Goal: Communication & Community: Participate in discussion

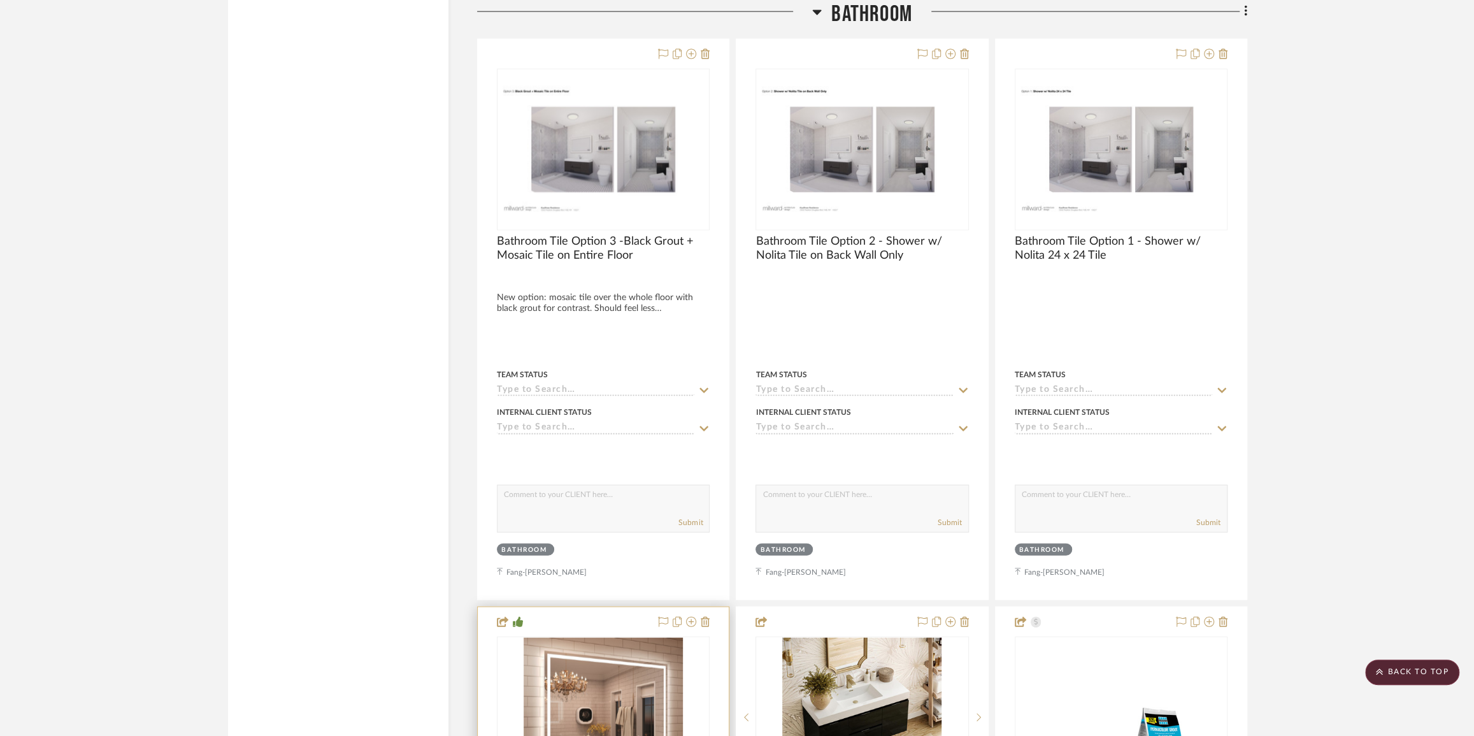
scroll to position [1969, 0]
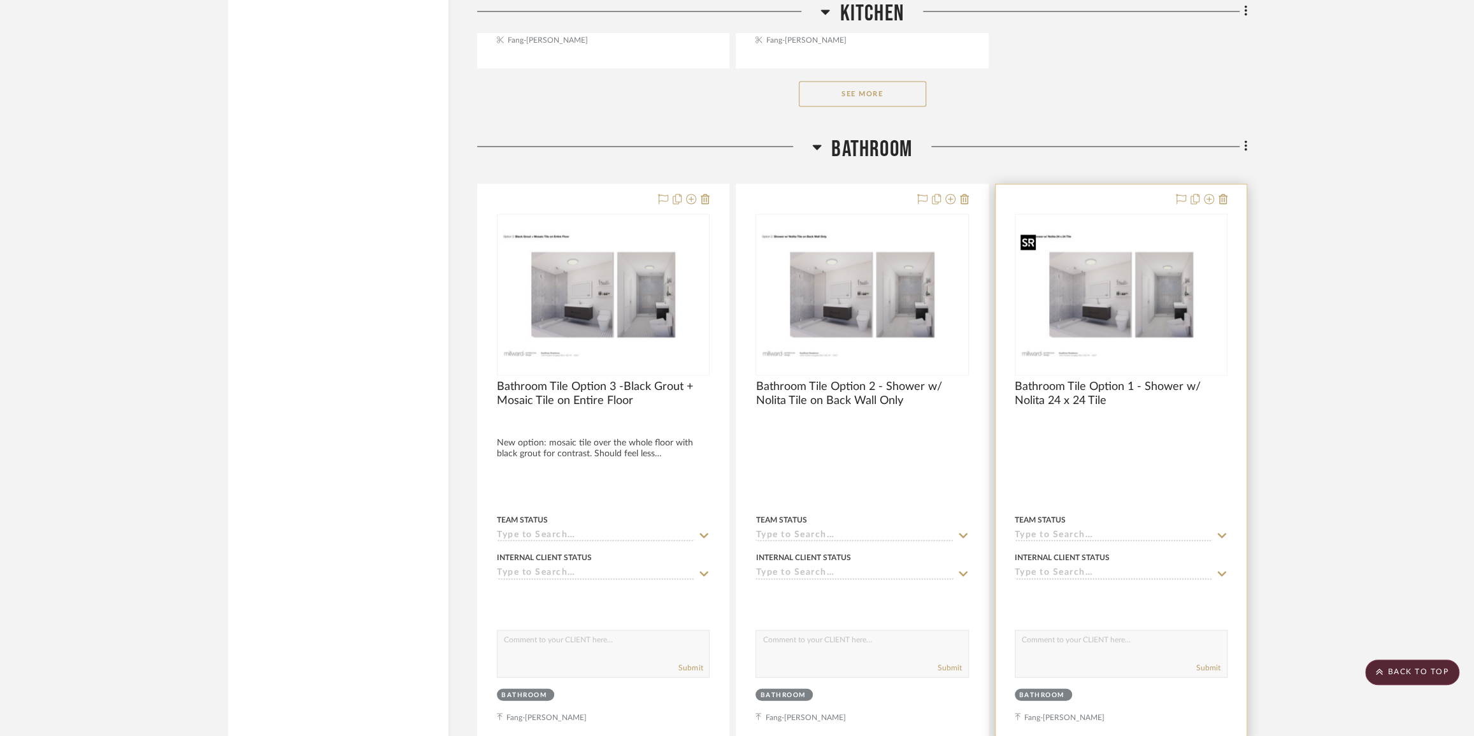
click at [1126, 282] on img "0" at bounding box center [1121, 294] width 210 height 136
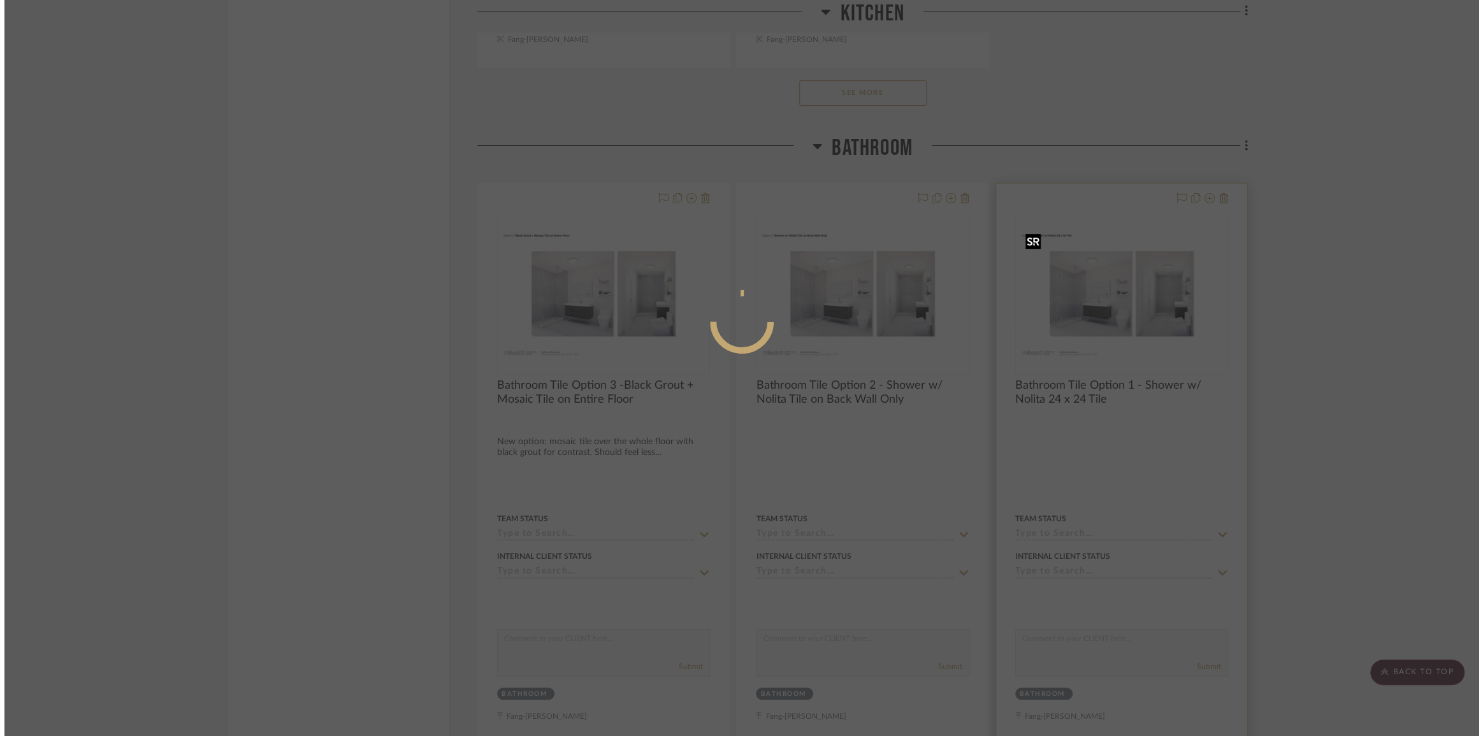
scroll to position [0, 0]
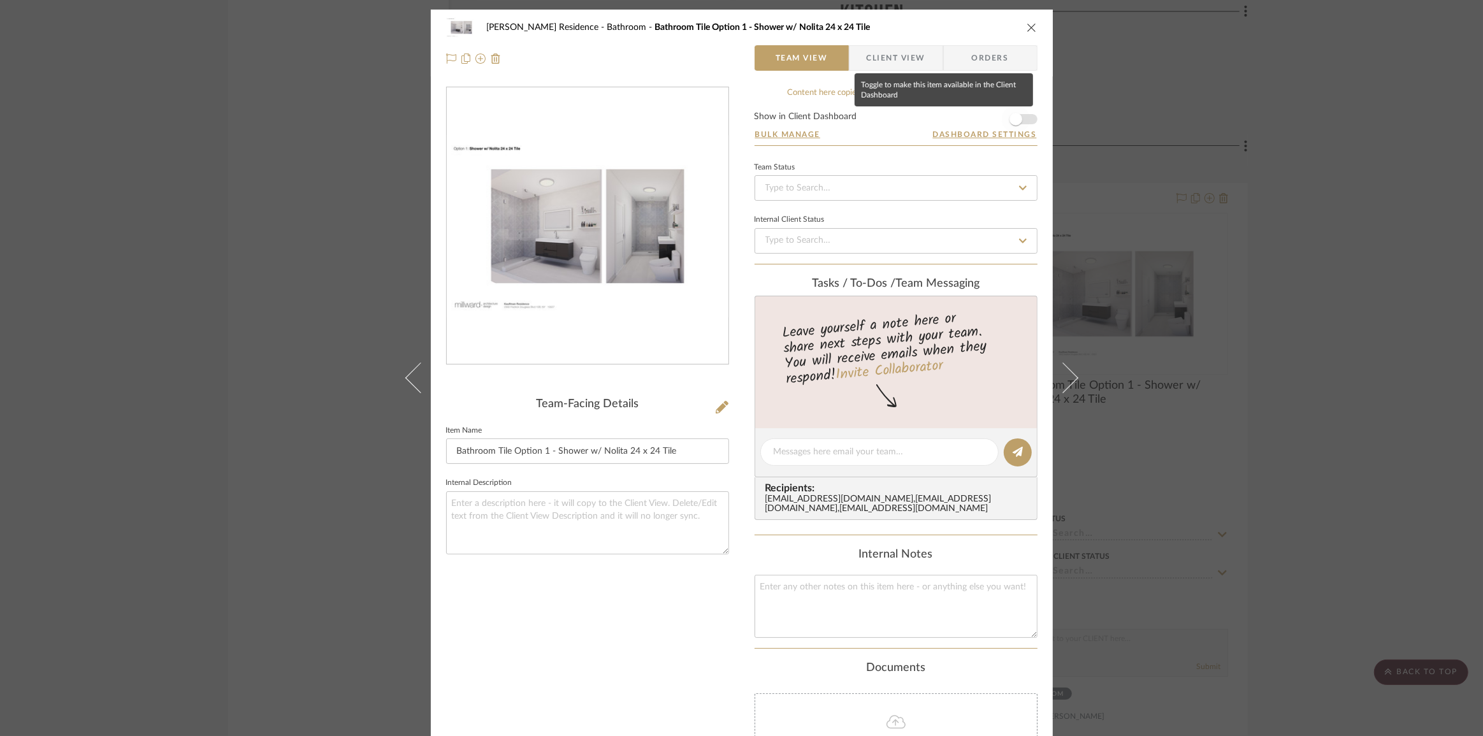
click at [1018, 119] on span "button" at bounding box center [1016, 119] width 28 height 28
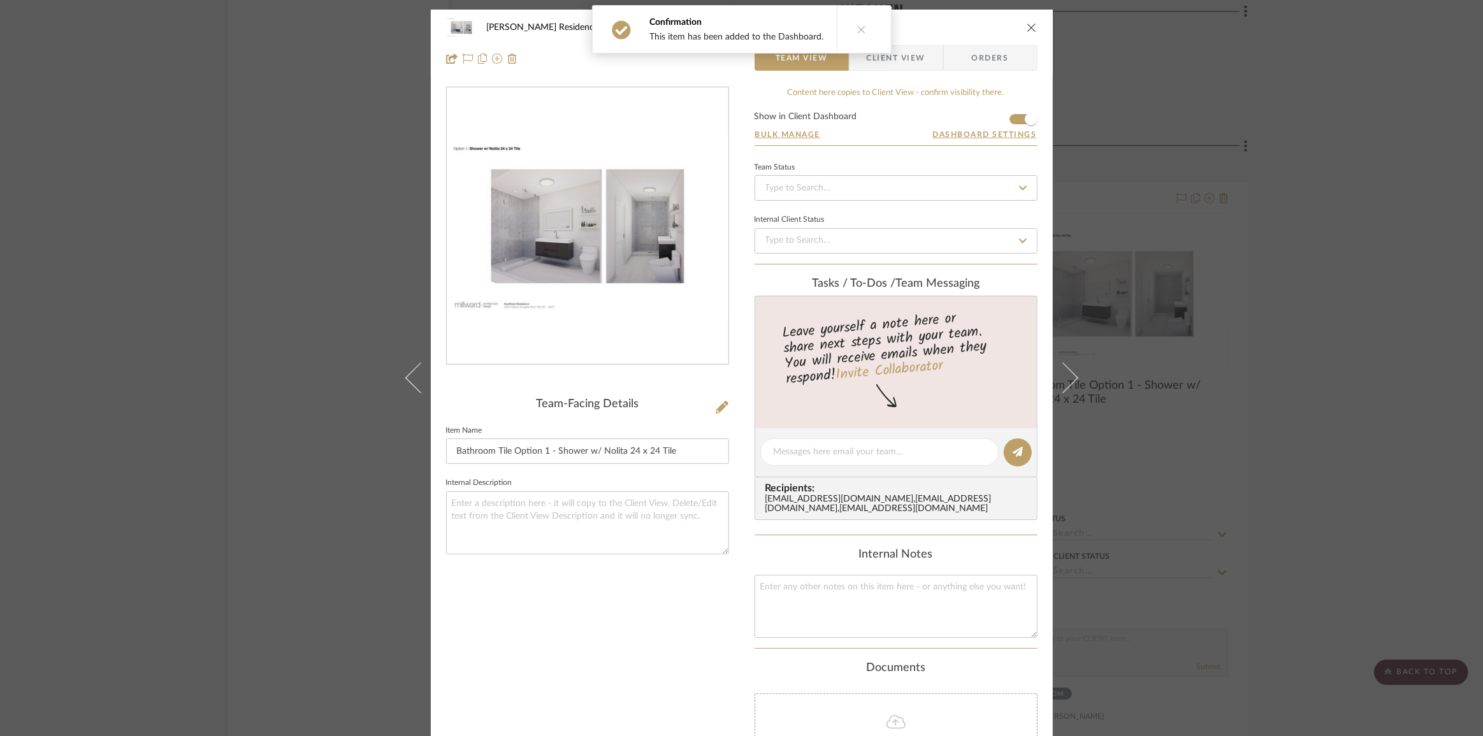
click at [1124, 294] on div "[PERSON_NAME] Residence Bathroom Bathroom Tile Option 1 - Shower w/ Nolita 24 x…" at bounding box center [741, 368] width 1483 height 736
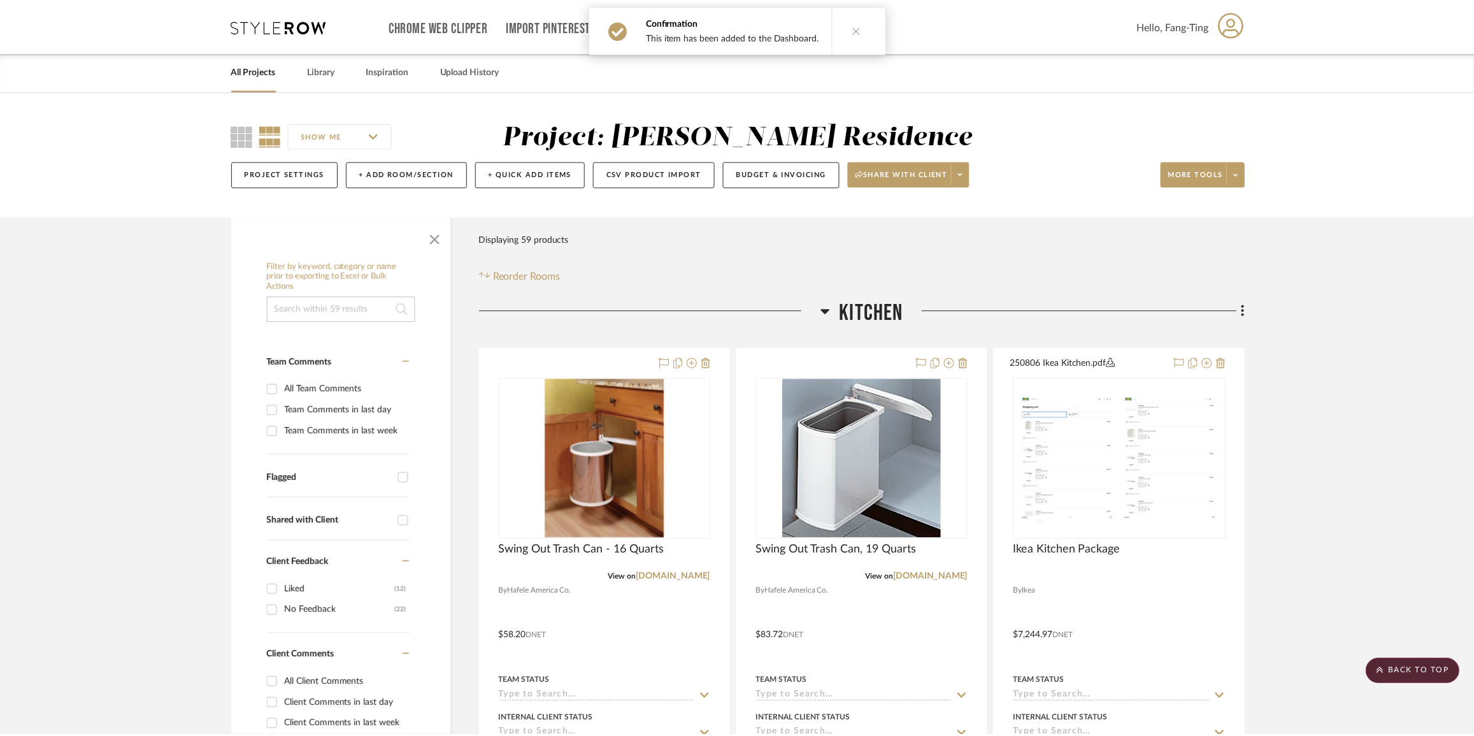
scroll to position [1969, 0]
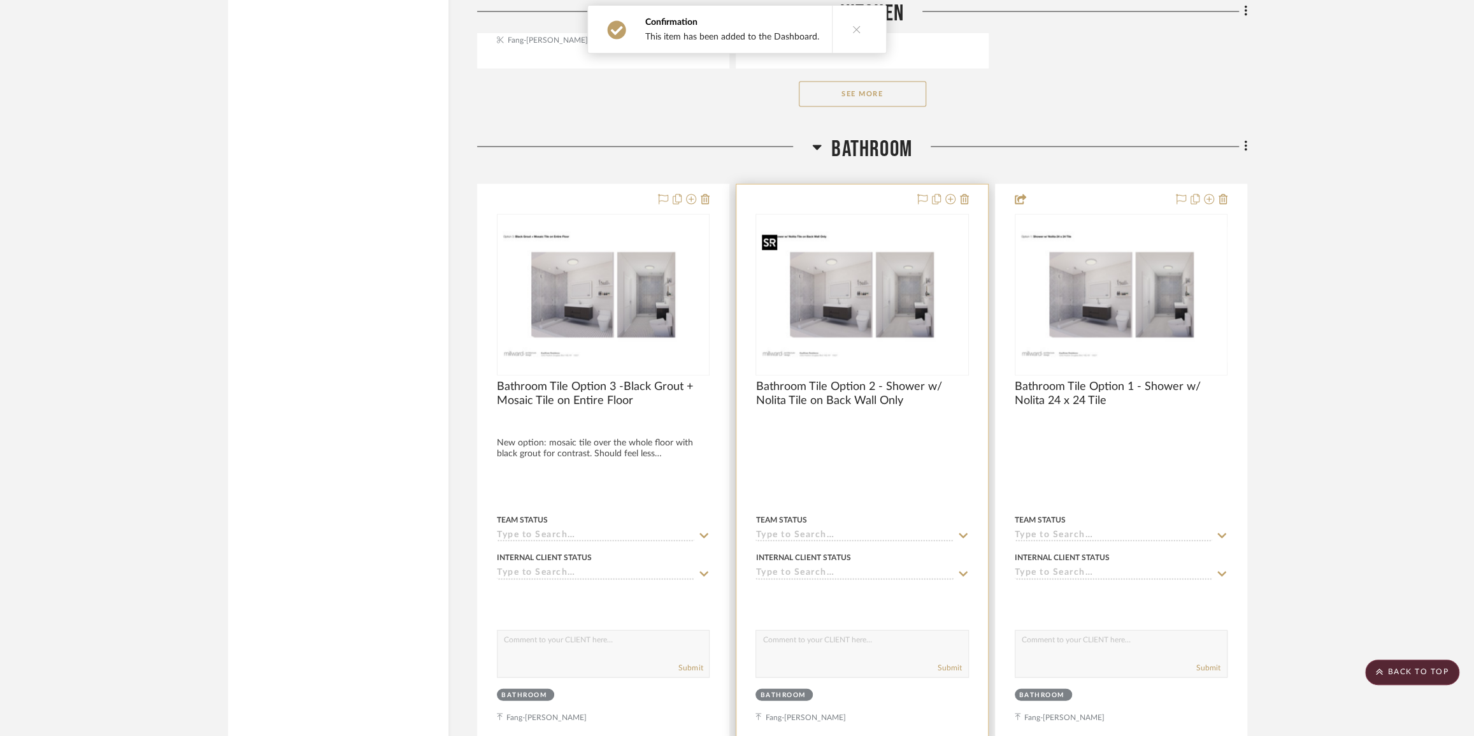
click at [894, 324] on img "0" at bounding box center [862, 294] width 210 height 136
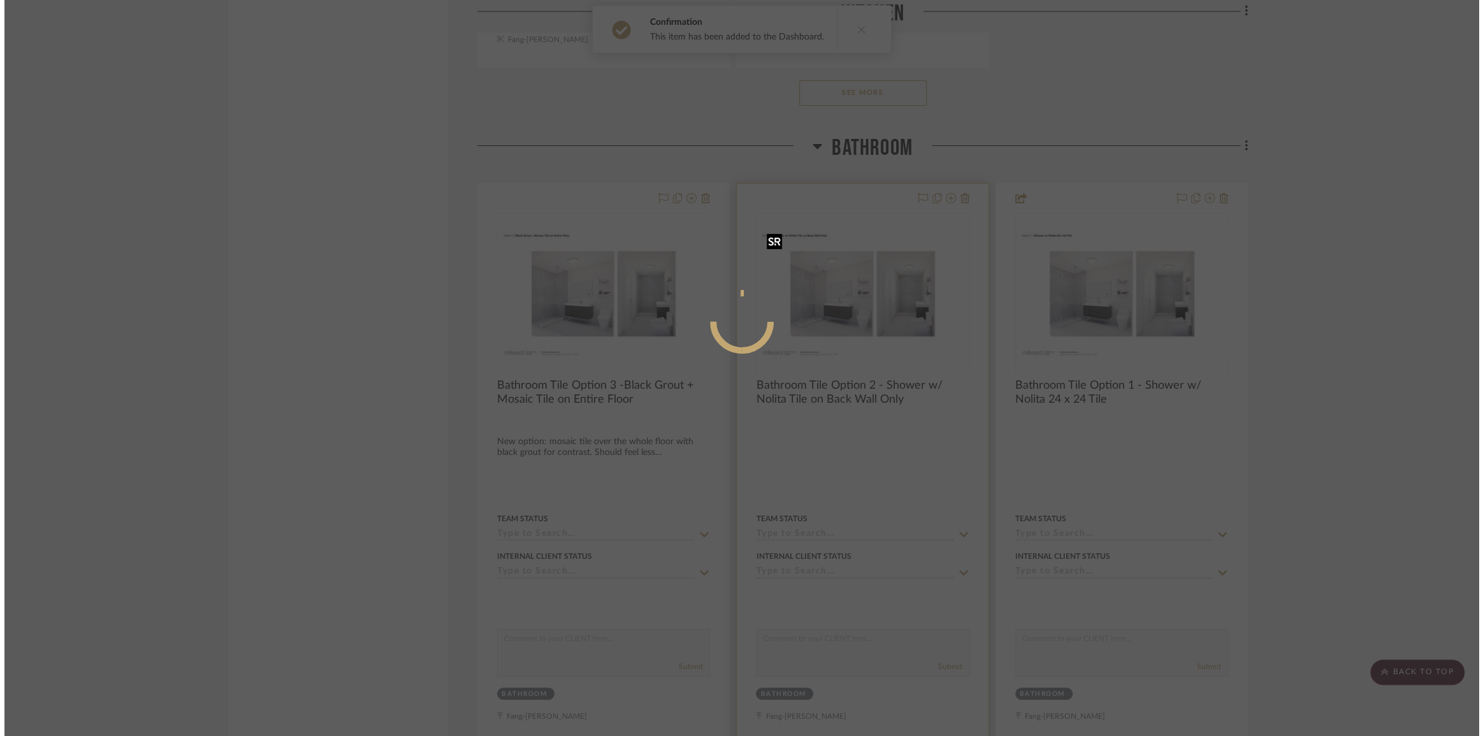
scroll to position [0, 0]
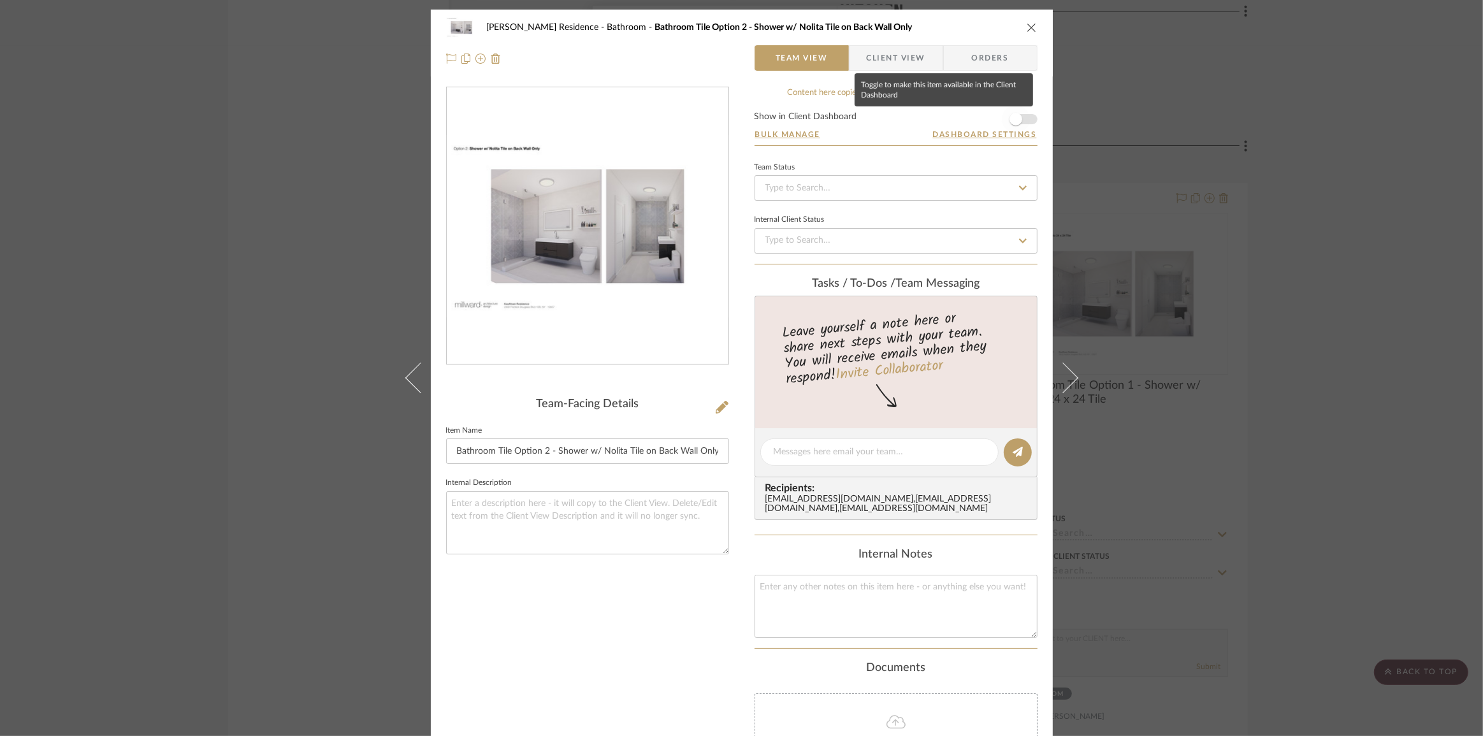
click at [1013, 118] on span "button" at bounding box center [1015, 119] width 13 height 13
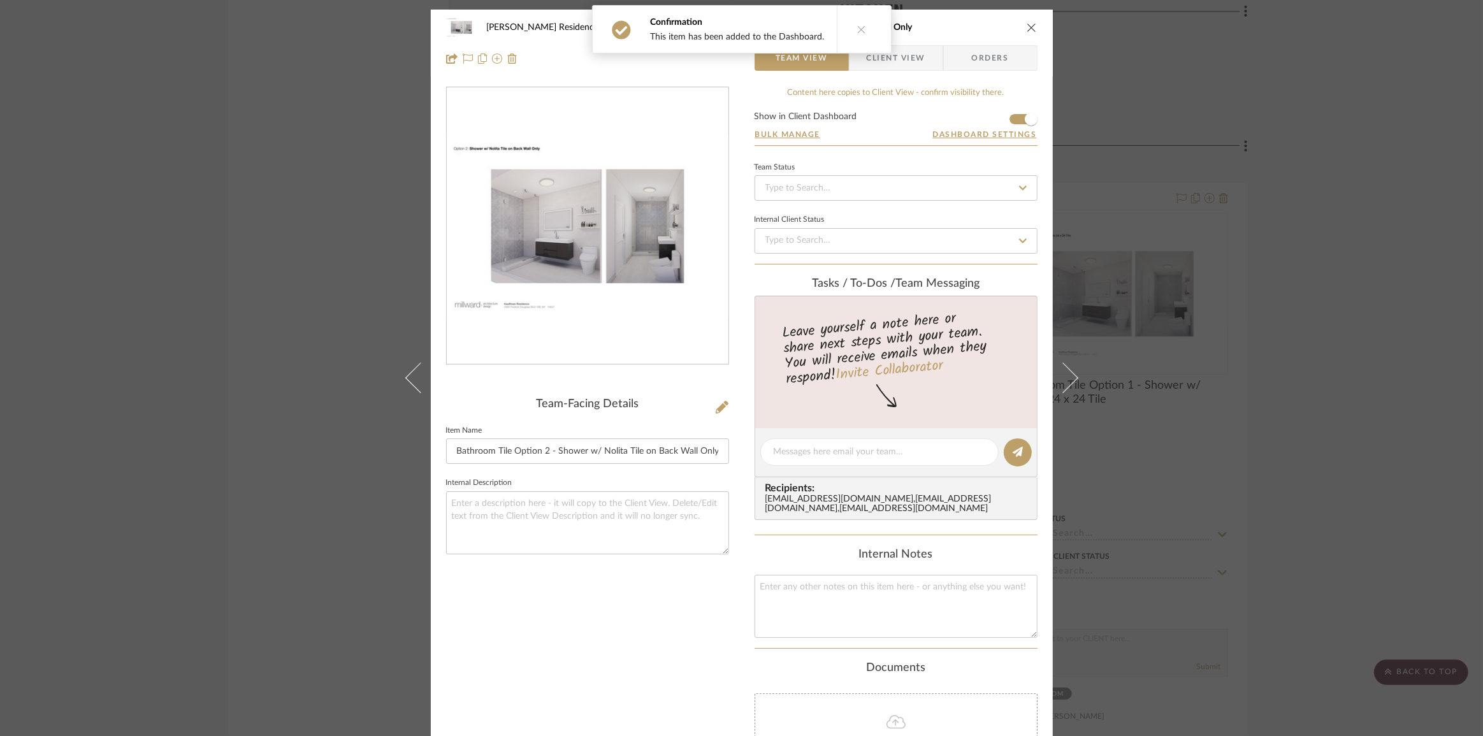
click at [1117, 224] on div "[PERSON_NAME] Residence Bathroom Bathroom Tile Option 2 - Shower w/ Nolita Tile…" at bounding box center [741, 368] width 1483 height 736
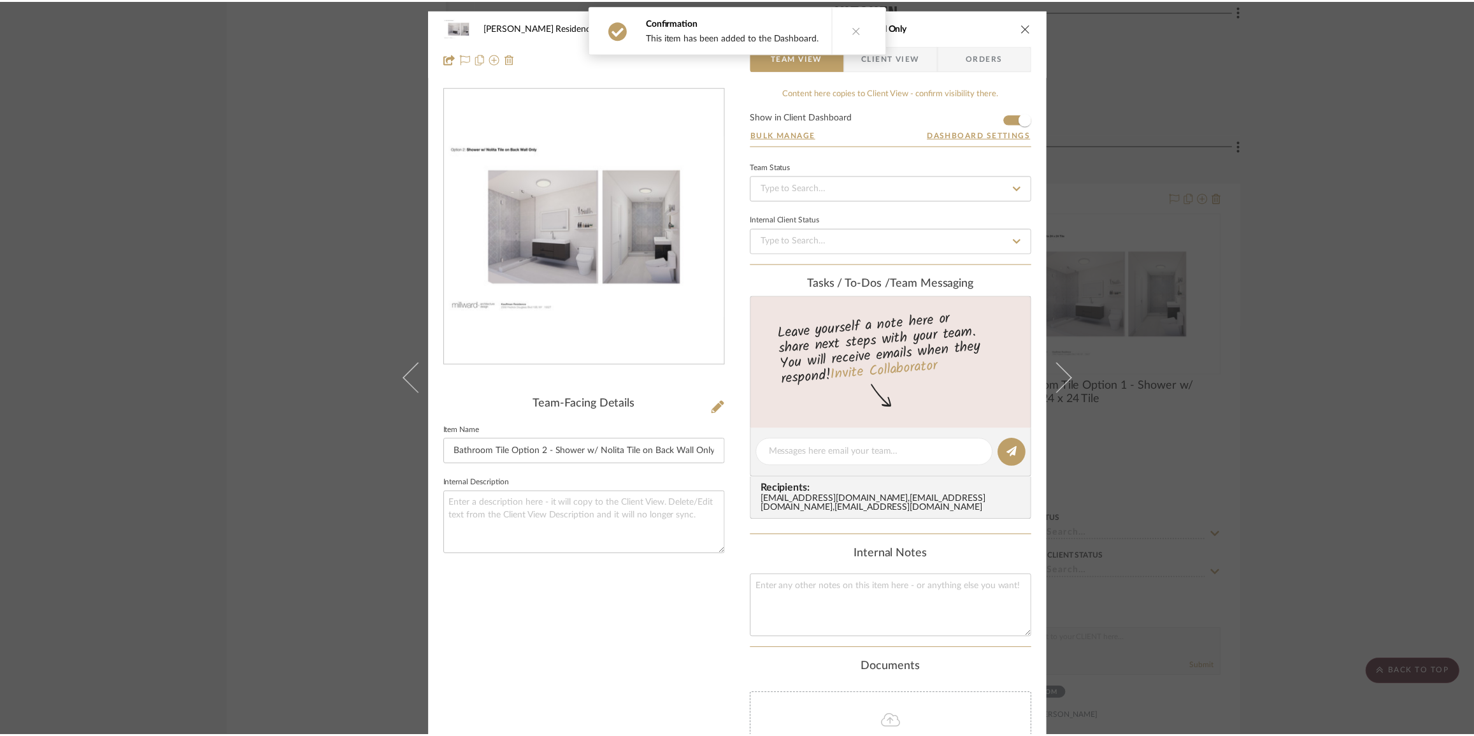
scroll to position [1969, 0]
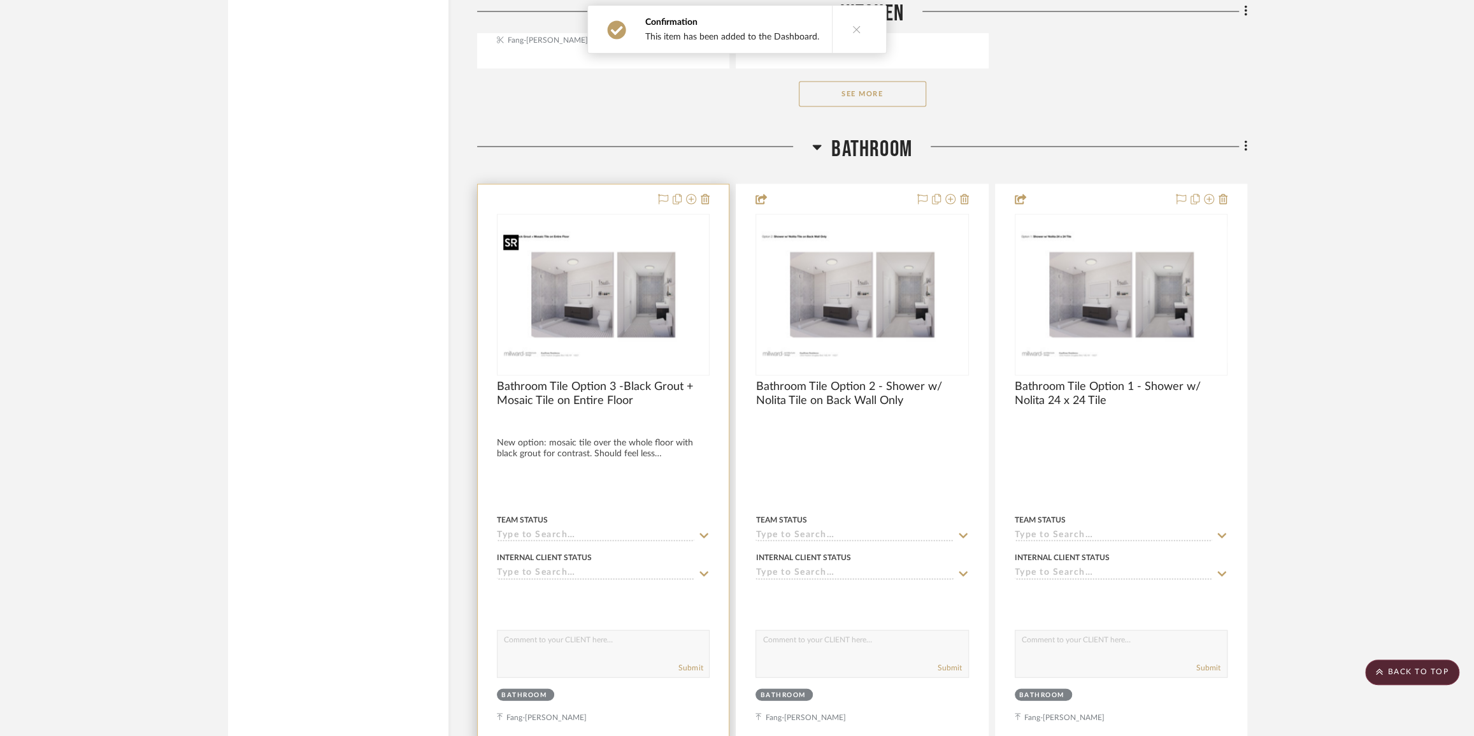
click at [608, 304] on img "0" at bounding box center [603, 294] width 210 height 136
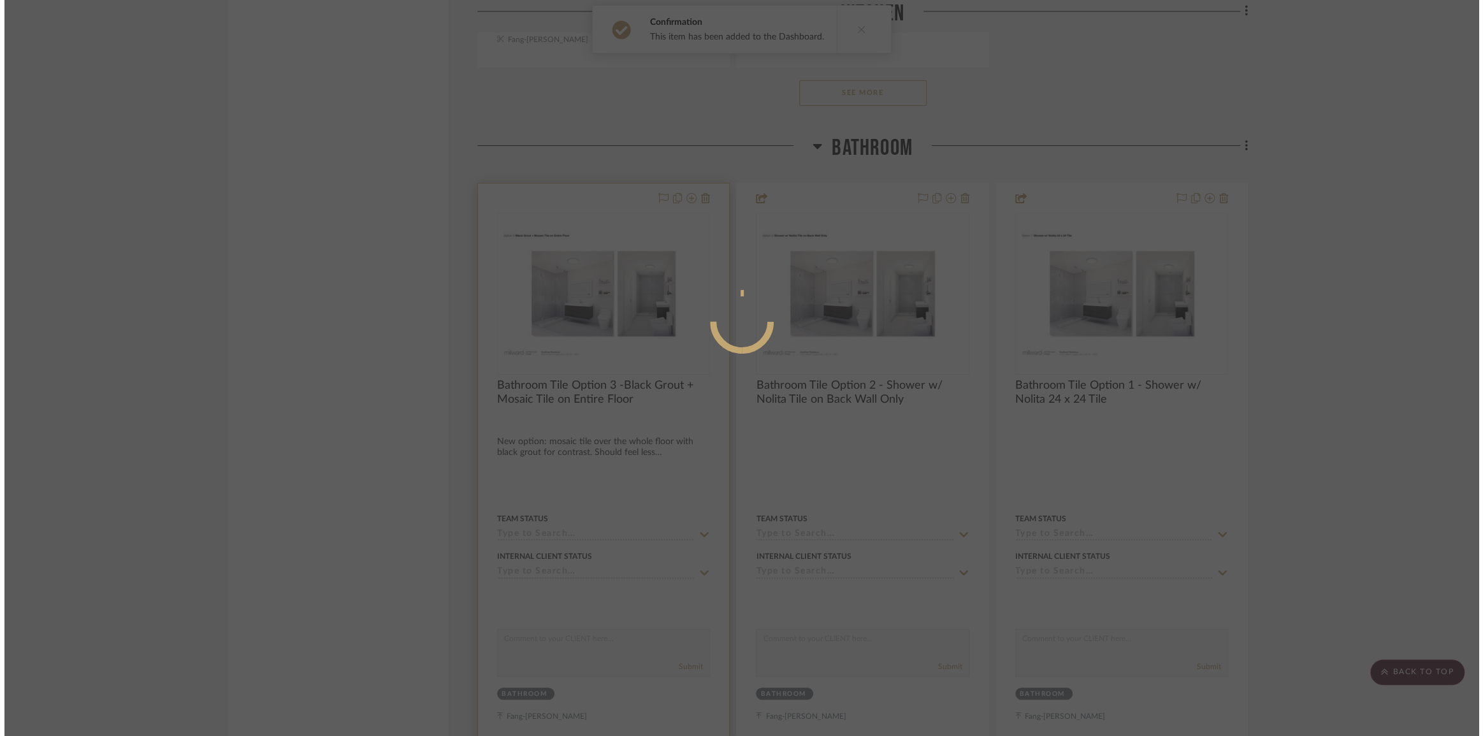
scroll to position [0, 0]
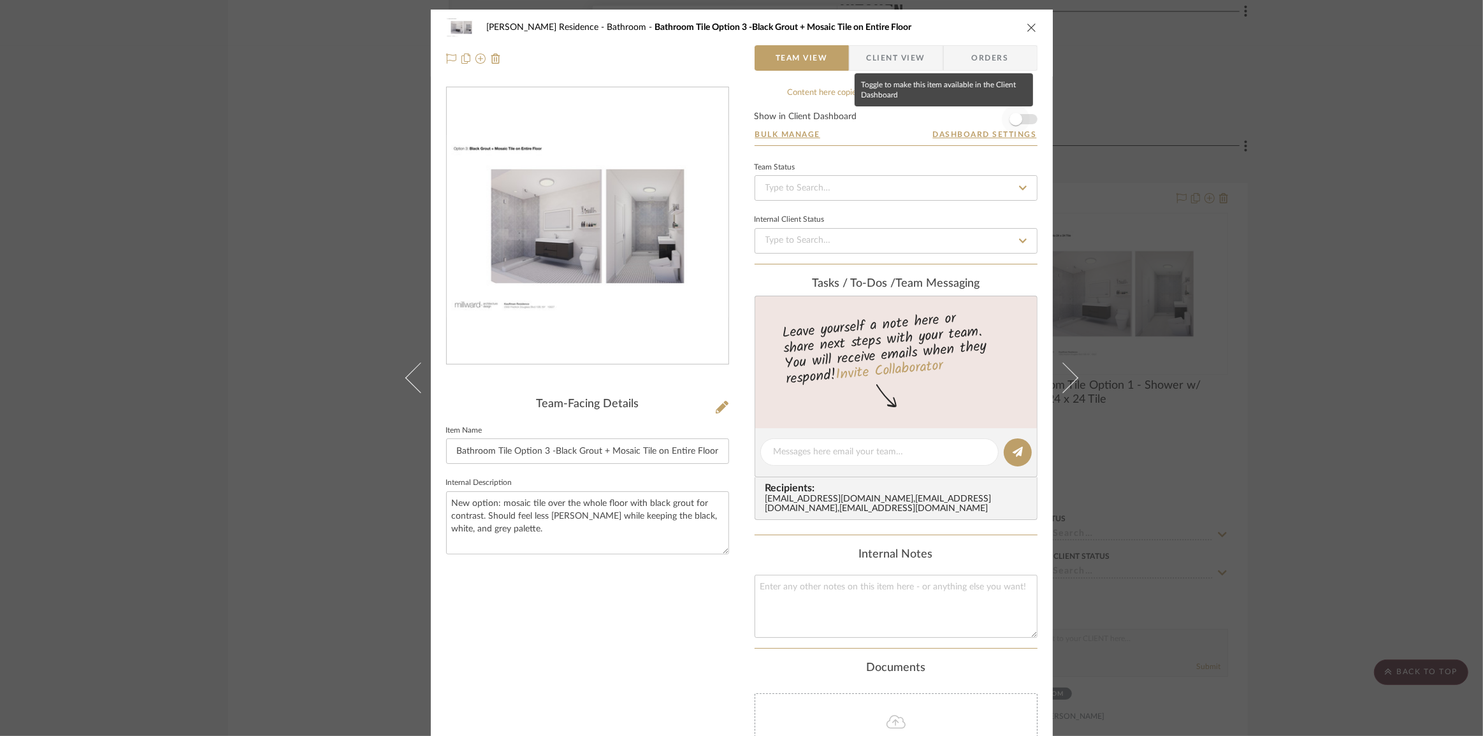
click at [1024, 115] on span "button" at bounding box center [1016, 119] width 28 height 28
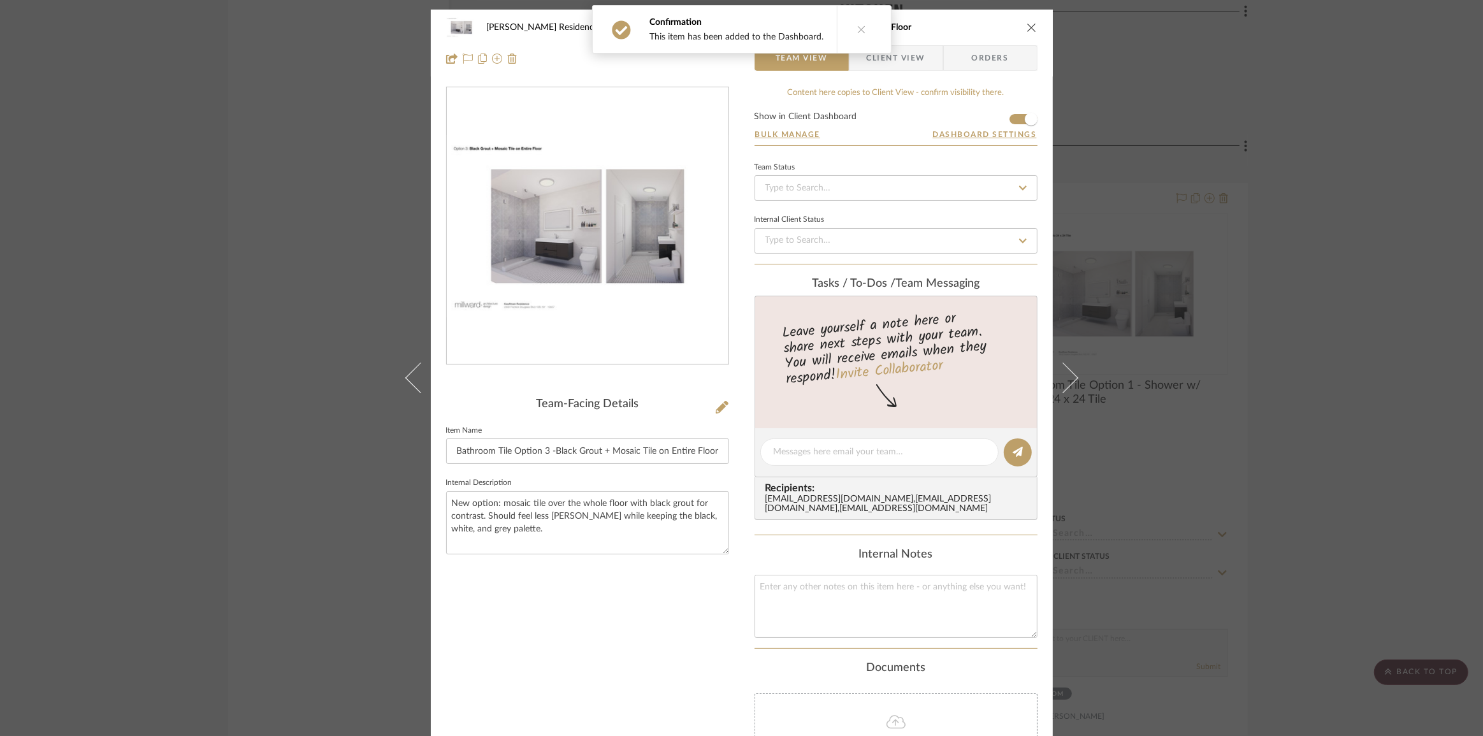
click at [875, 50] on button at bounding box center [861, 29] width 49 height 47
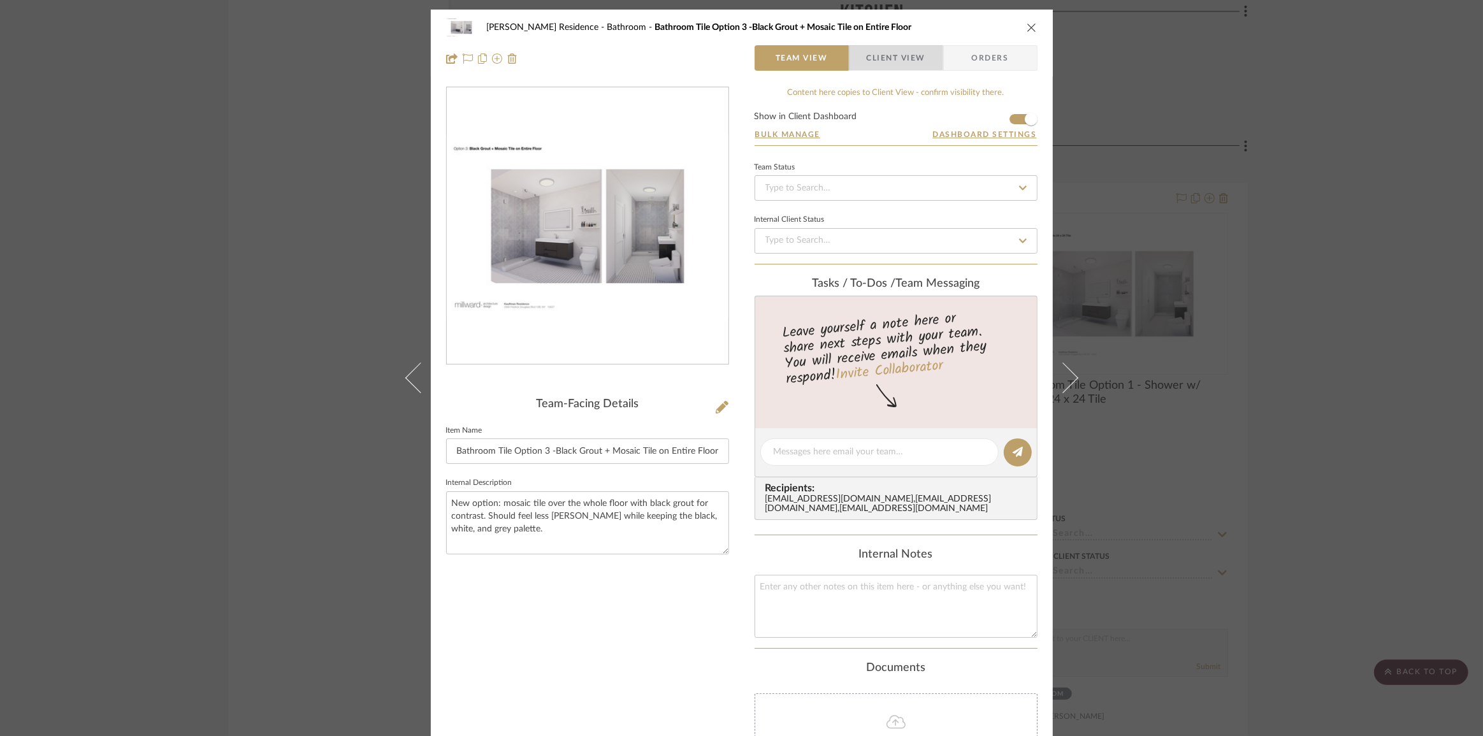
click at [883, 57] on span "Client View" at bounding box center [896, 57] width 59 height 25
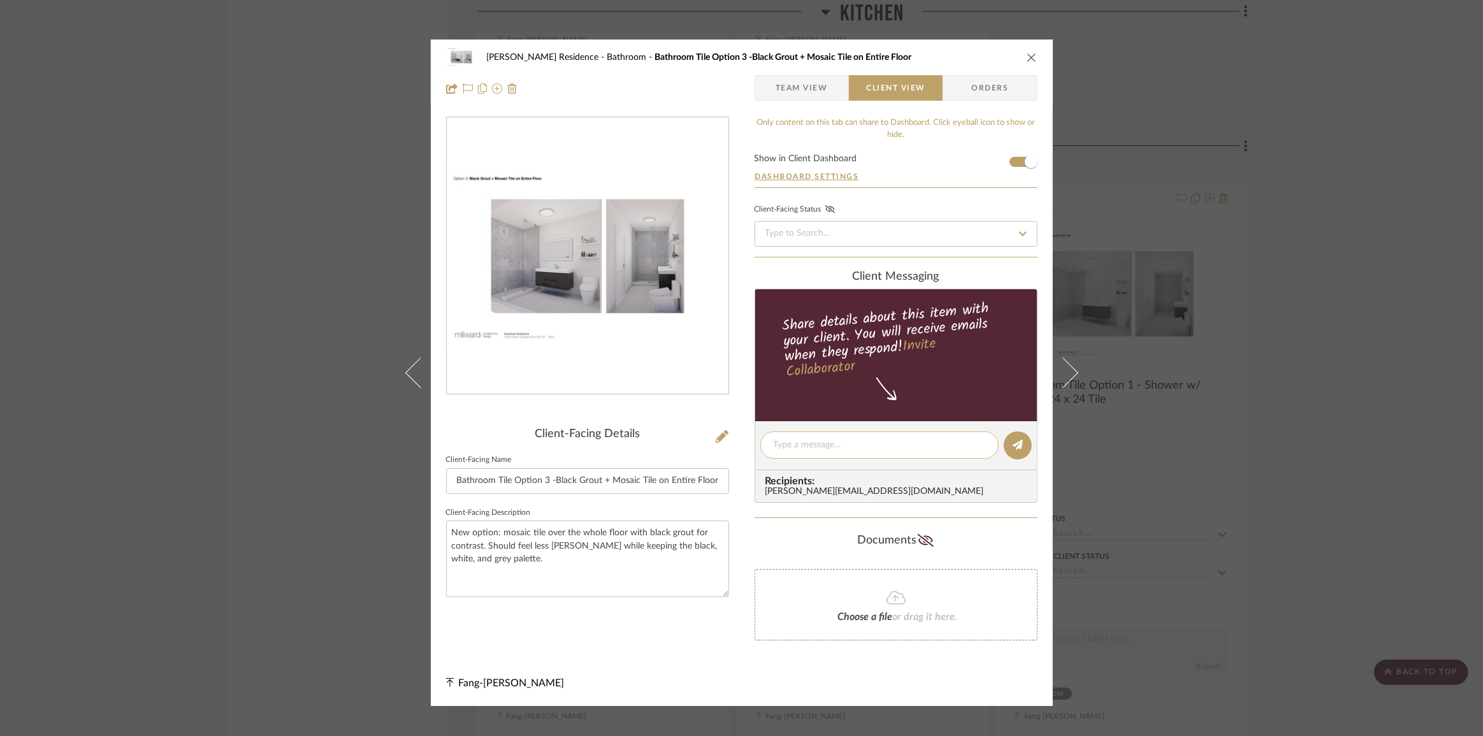
click at [816, 441] on textarea at bounding box center [880, 444] width 212 height 13
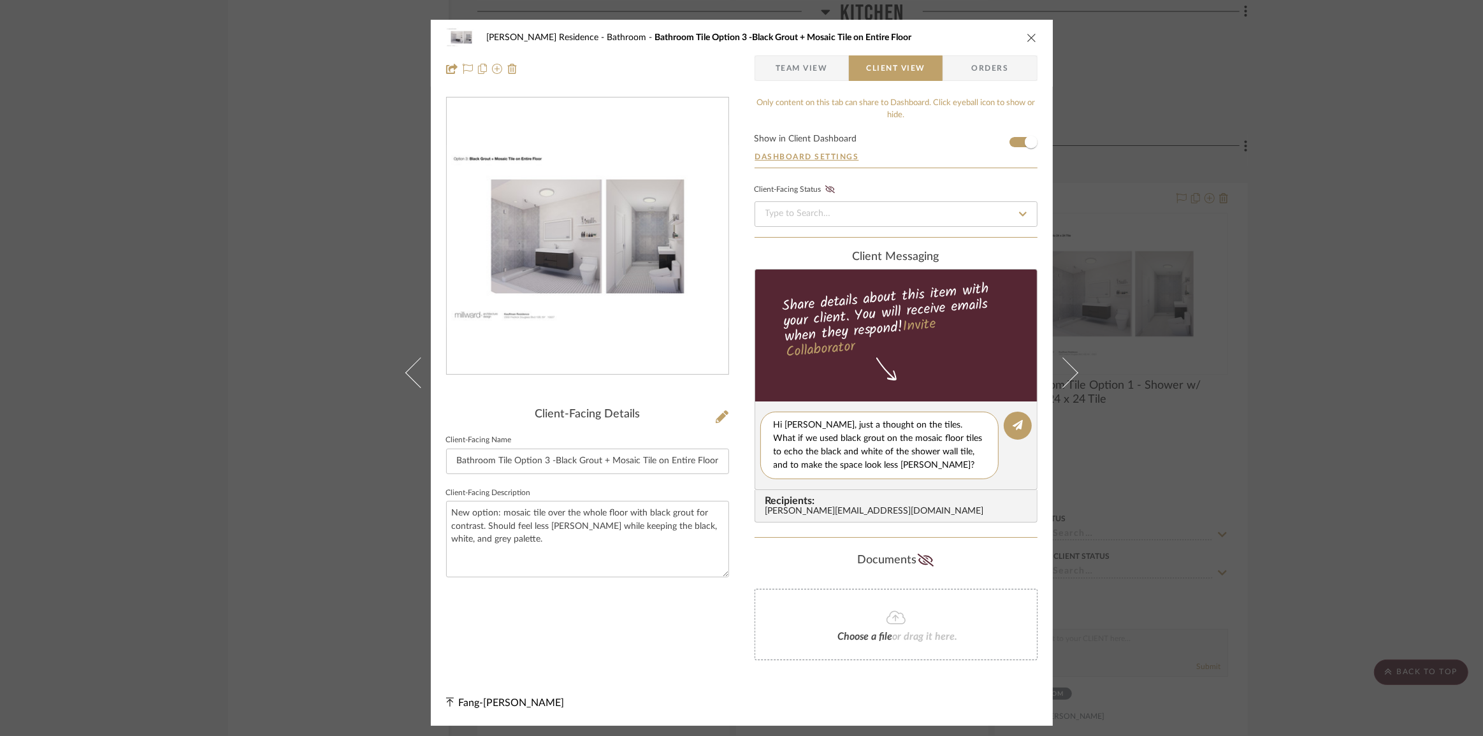
drag, startPoint x: 867, startPoint y: 468, endPoint x: 733, endPoint y: 419, distance: 141.9
click at [733, 419] on div "[PERSON_NAME] Residence Bathroom Bathroom Tile Option 3 -Black Grout + Mosaic T…" at bounding box center [742, 373] width 622 height 707
paste textarea "Just a thought on the tiles—what if we used black grout on the mosaic floor til…"
click at [877, 426] on textarea "Hi [PERSON_NAME], Just a thought on the tiles—what if we used black grout on th…" at bounding box center [884, 446] width 221 height 54
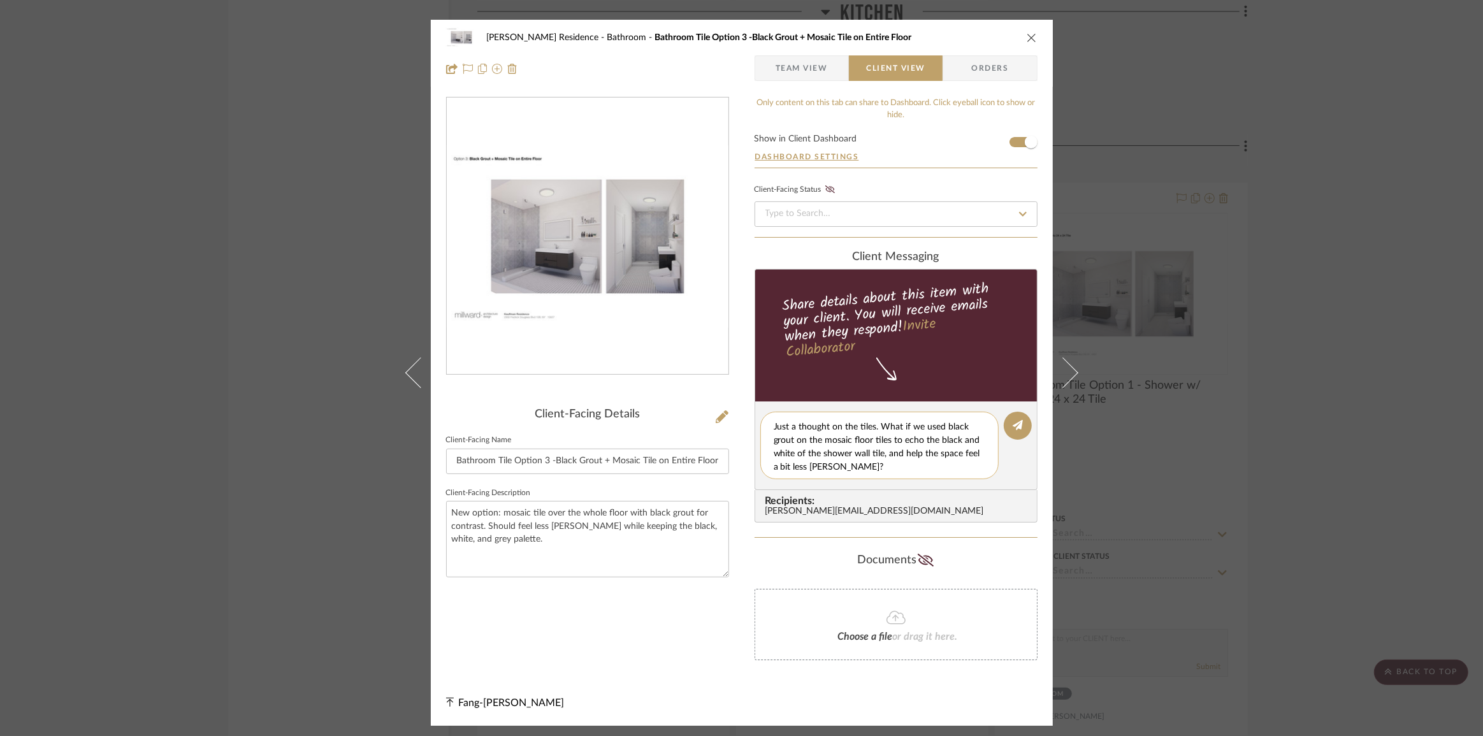
click at [774, 427] on textarea "Hi [PERSON_NAME], Just a thought on the tiles. What if we used black grout on t…" at bounding box center [884, 446] width 221 height 54
type textarea "Hi [PERSON_NAME], Hi [PERSON_NAME], just a thought on the tiles. What if we use…"
click at [1021, 424] on button at bounding box center [1018, 426] width 28 height 28
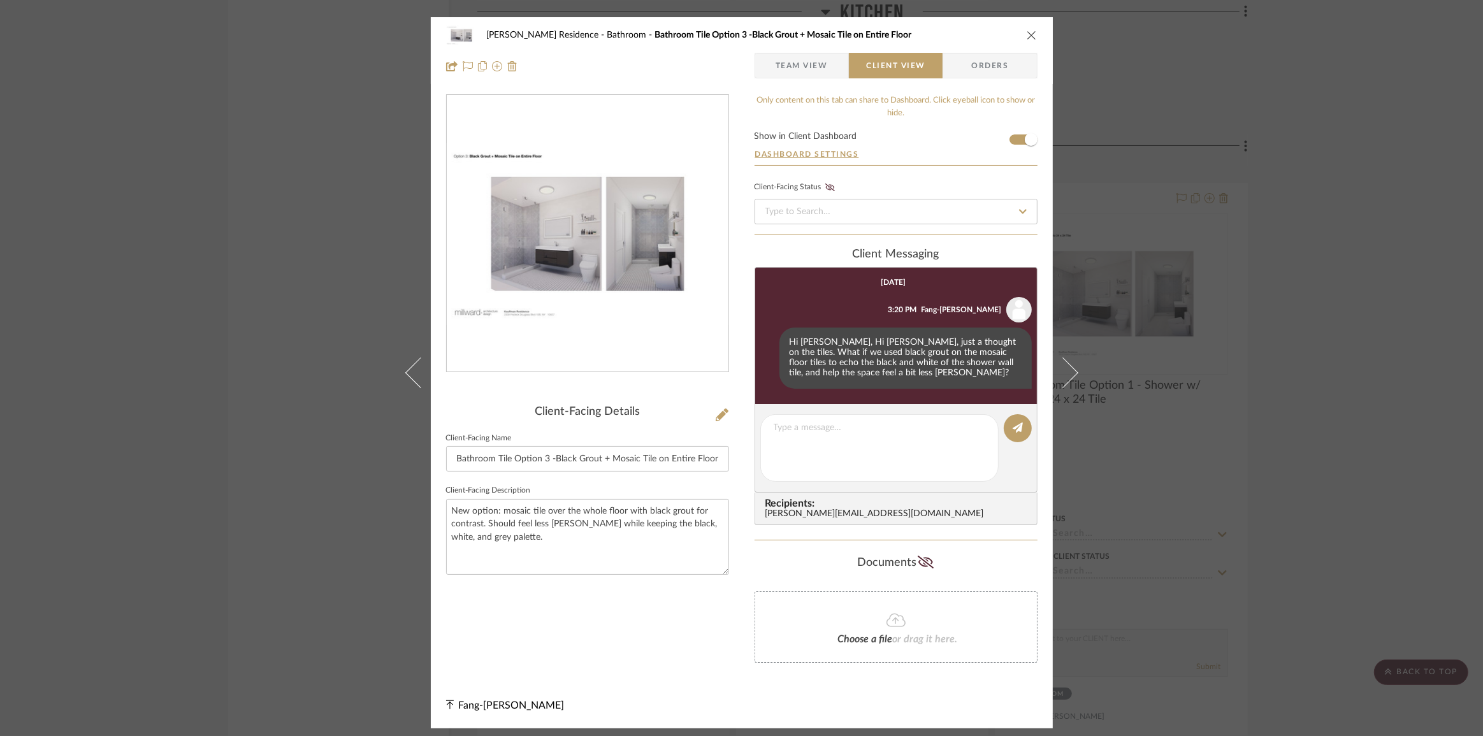
click at [1360, 433] on div "[PERSON_NAME] Residence Bathroom Bathroom Tile Option 3 -Black Grout + Mosaic T…" at bounding box center [741, 368] width 1483 height 736
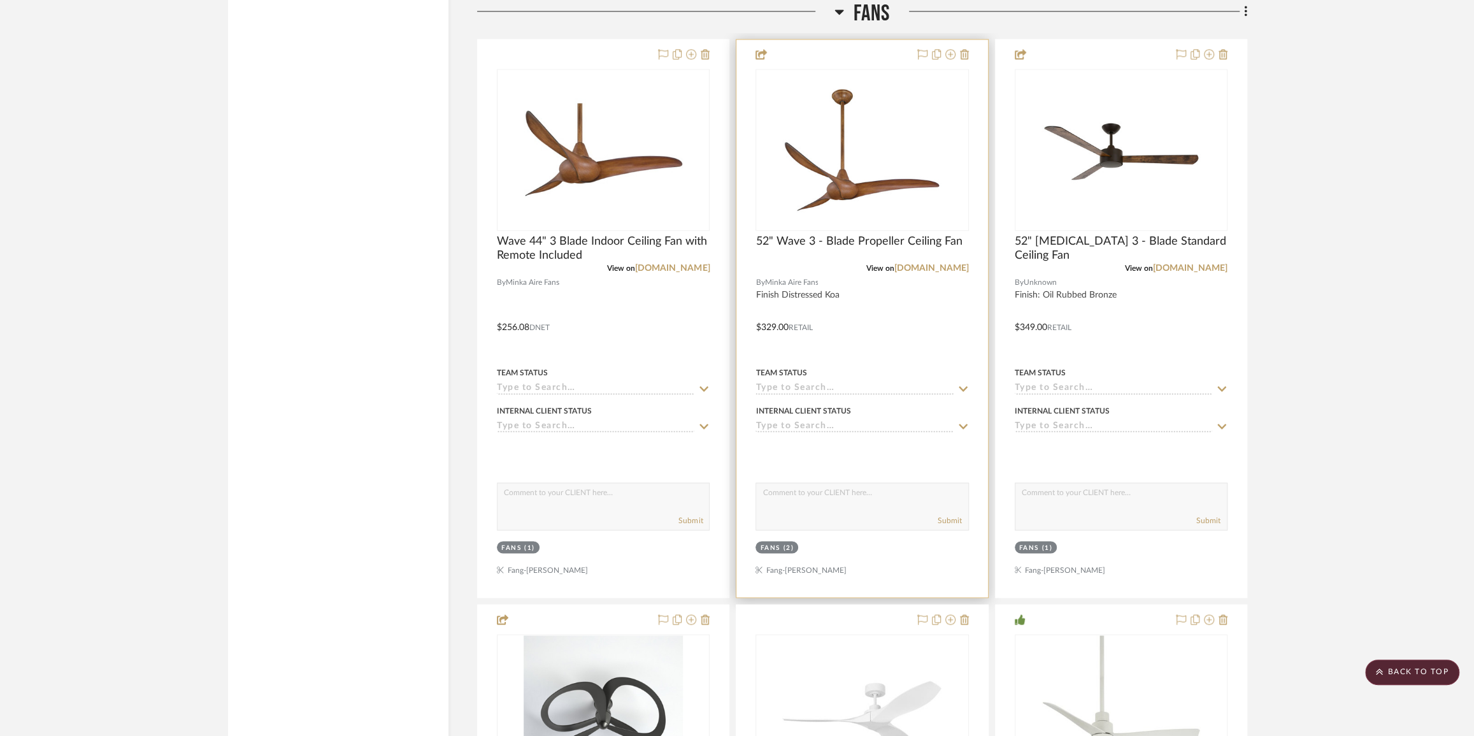
scroll to position [5618, 0]
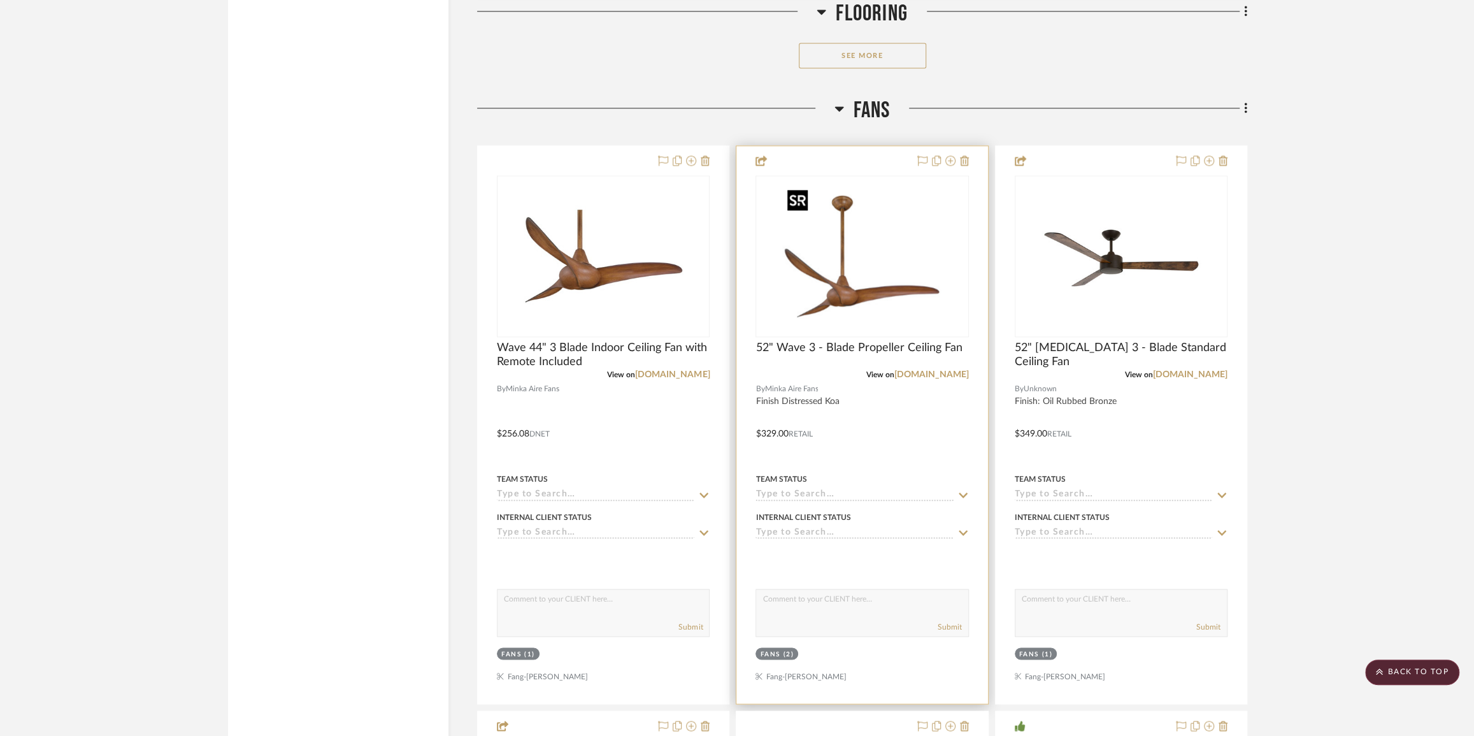
click at [861, 277] on img "0" at bounding box center [861, 255] width 159 height 159
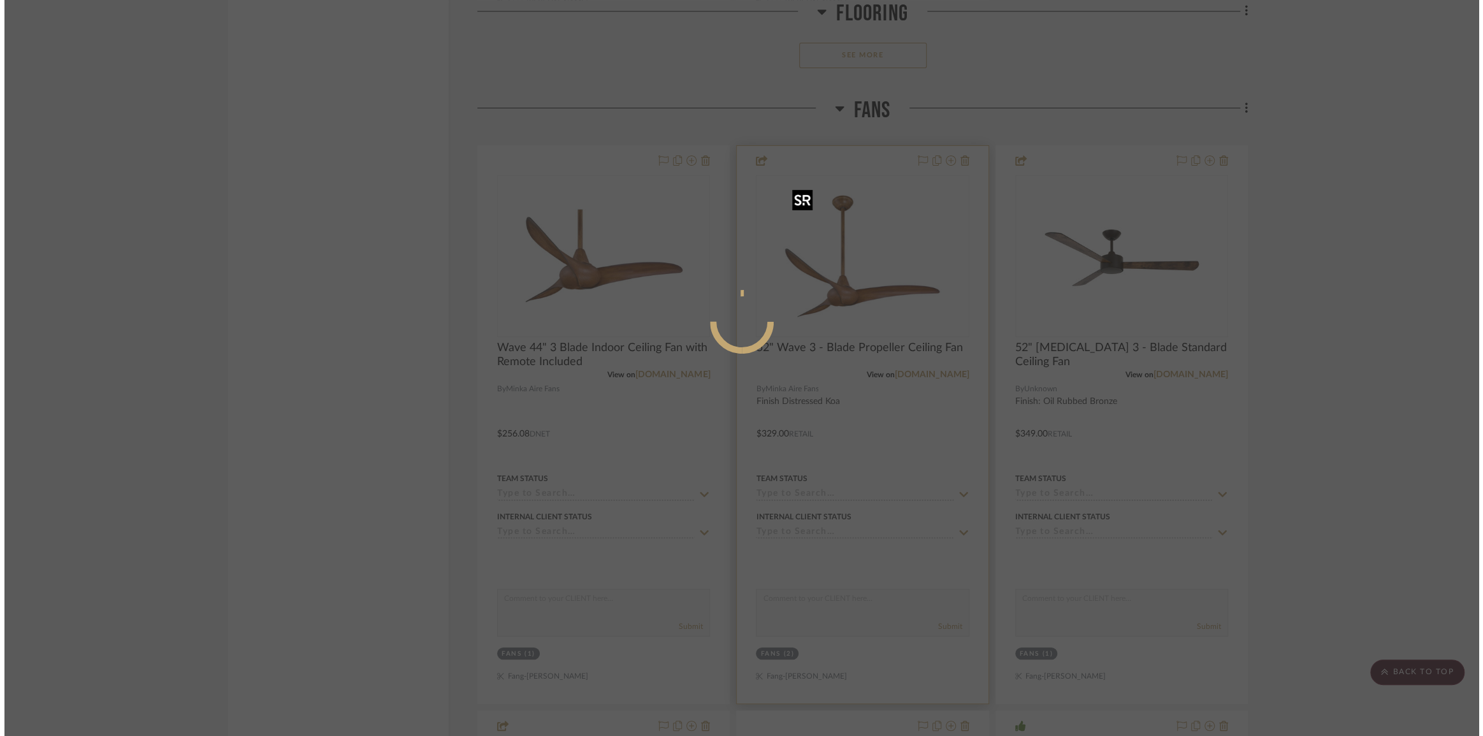
scroll to position [0, 0]
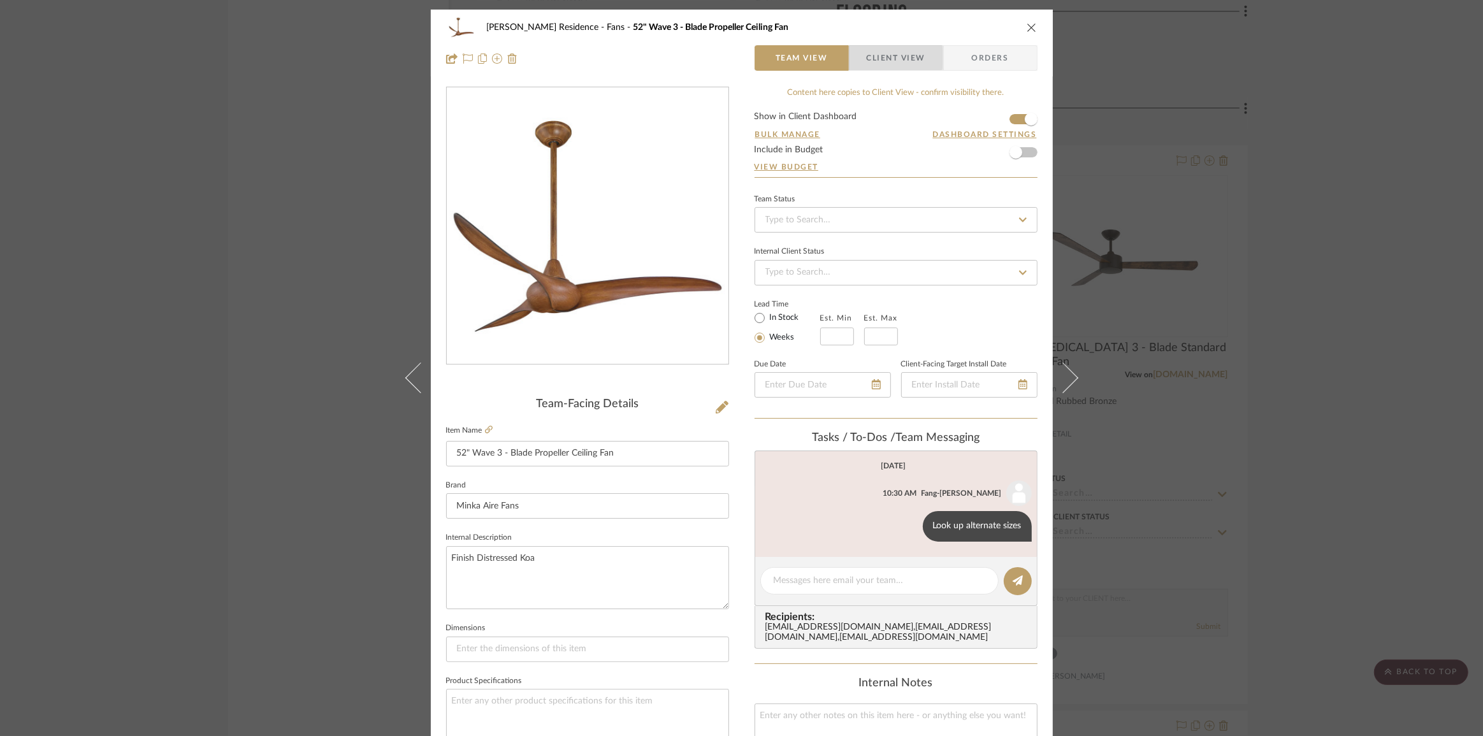
click at [889, 57] on span "Client View" at bounding box center [896, 57] width 59 height 25
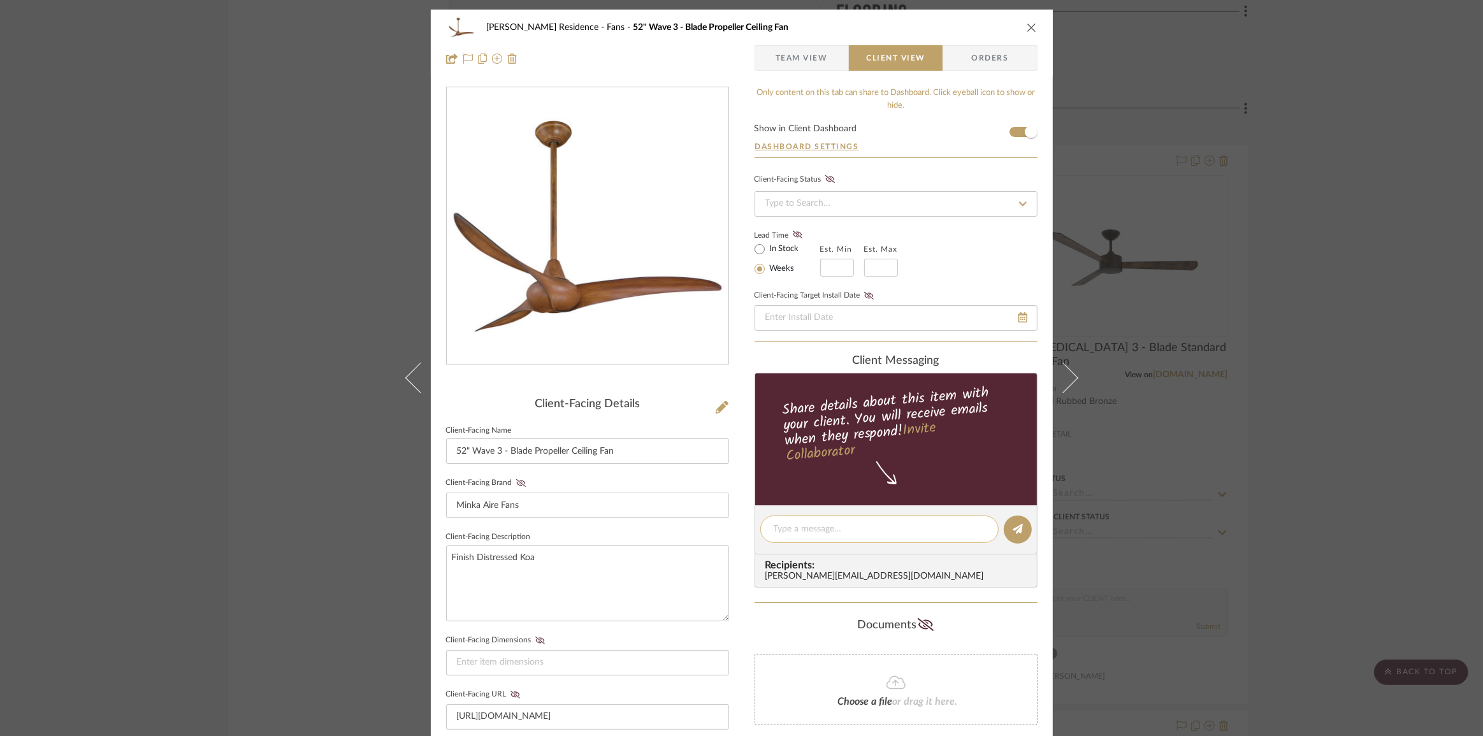
click at [800, 531] on textarea at bounding box center [880, 528] width 212 height 13
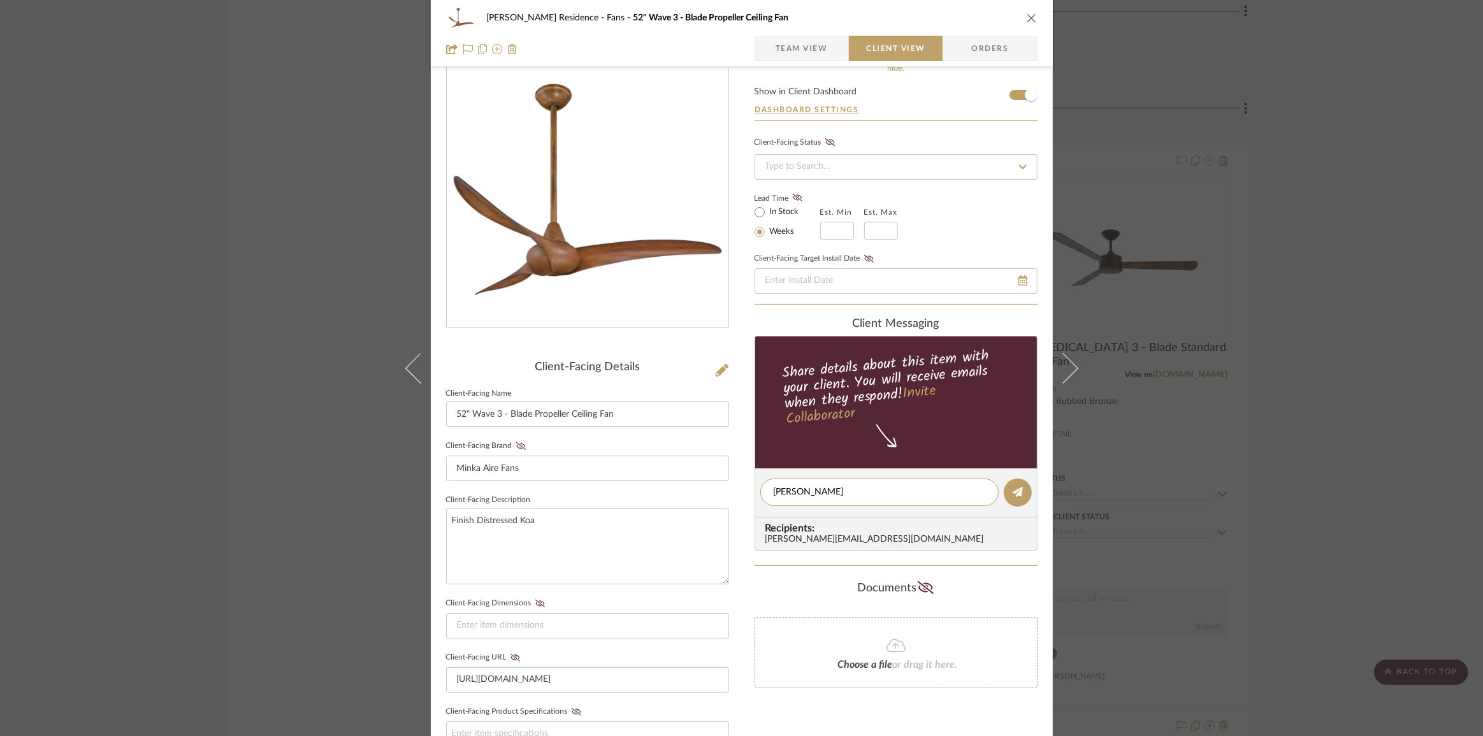
scroll to position [57, 0]
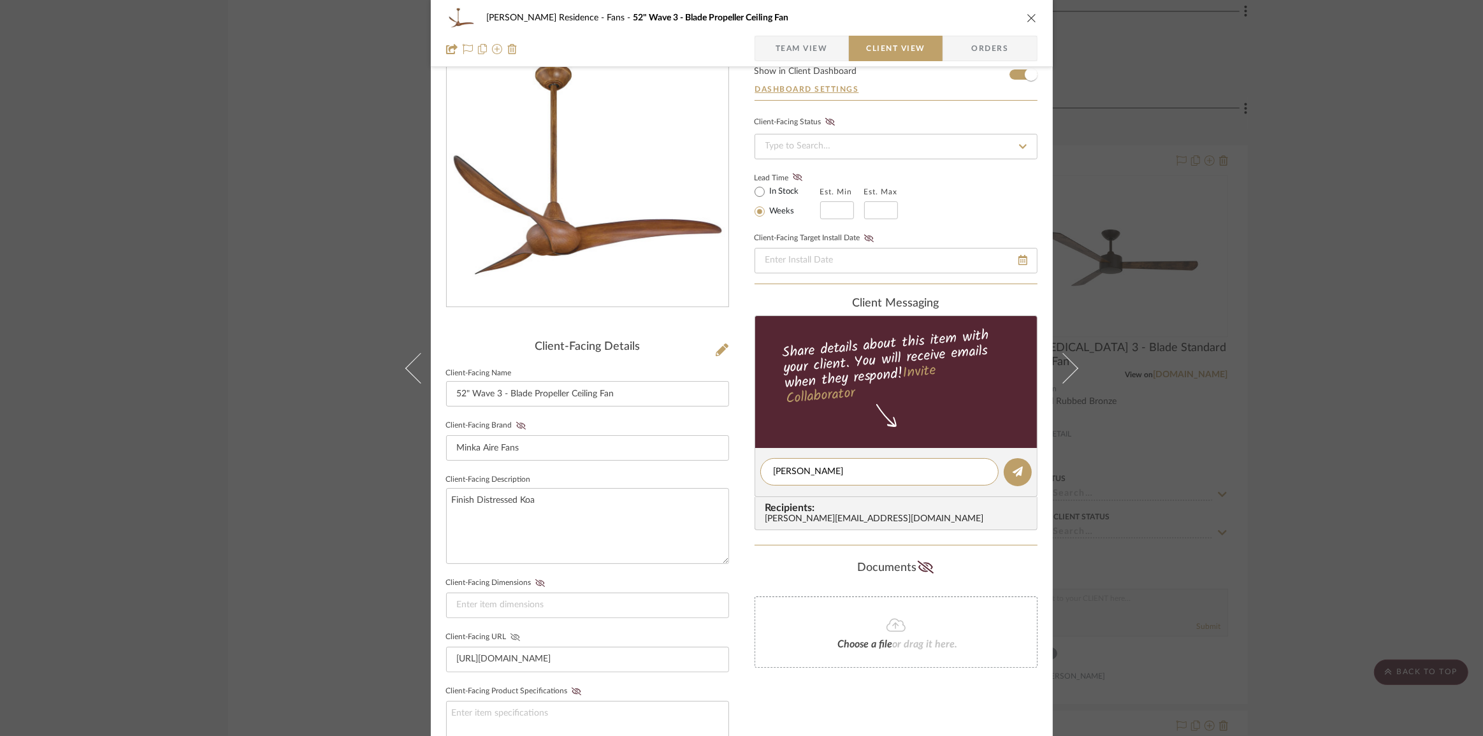
type textarea "[PERSON_NAME]"
click at [510, 633] on icon at bounding box center [515, 637] width 10 height 8
click at [816, 473] on textarea "[PERSON_NAME]" at bounding box center [880, 471] width 212 height 13
click at [781, 467] on textarea "[PERSON_NAME]" at bounding box center [880, 471] width 212 height 13
click at [780, 467] on textarea "[PERSON_NAME]" at bounding box center [880, 471] width 212 height 13
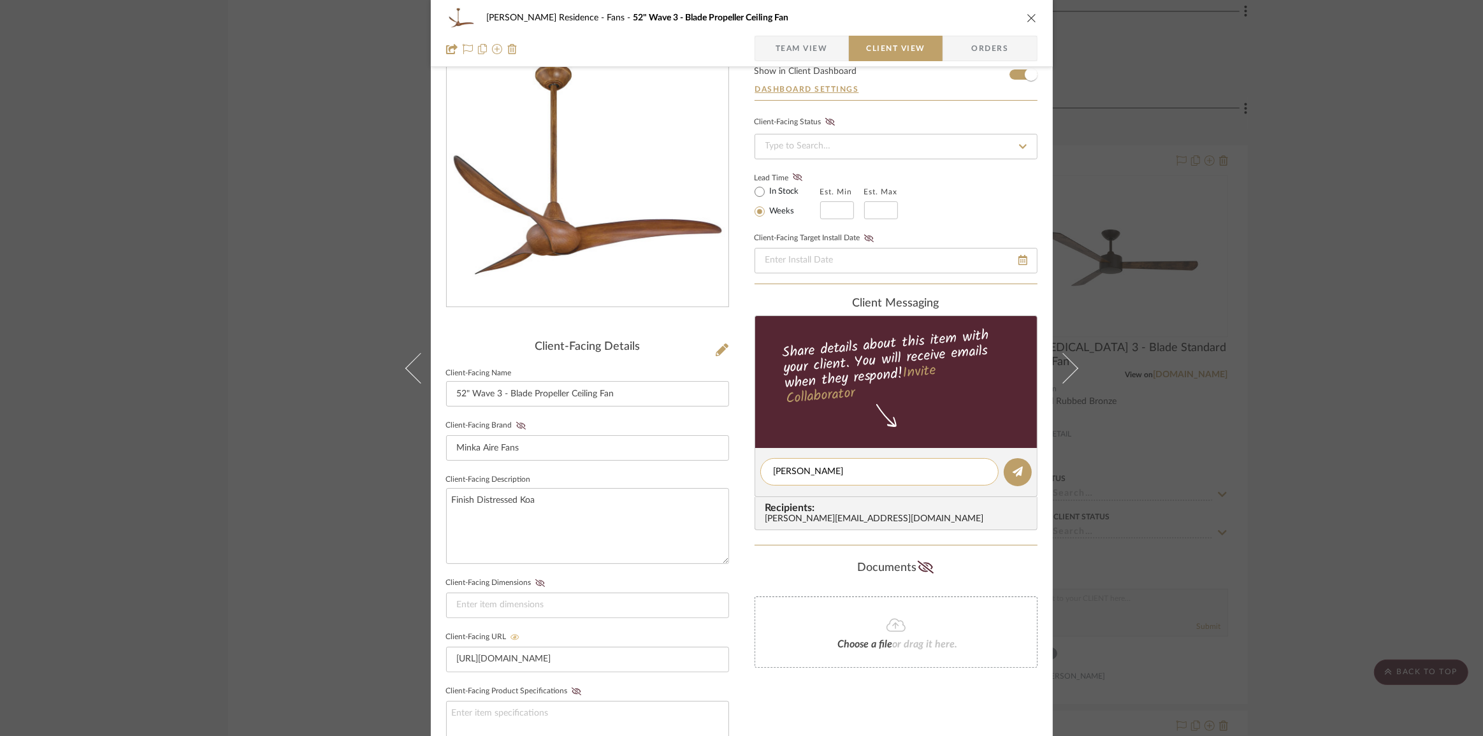
click at [780, 467] on textarea "[PERSON_NAME]" at bounding box center [880, 471] width 212 height 13
type textarea "Hi [PERSON_NAME], the is the"
click at [826, 465] on textarea "Hi [PERSON_NAME], the is the" at bounding box center [880, 471] width 212 height 13
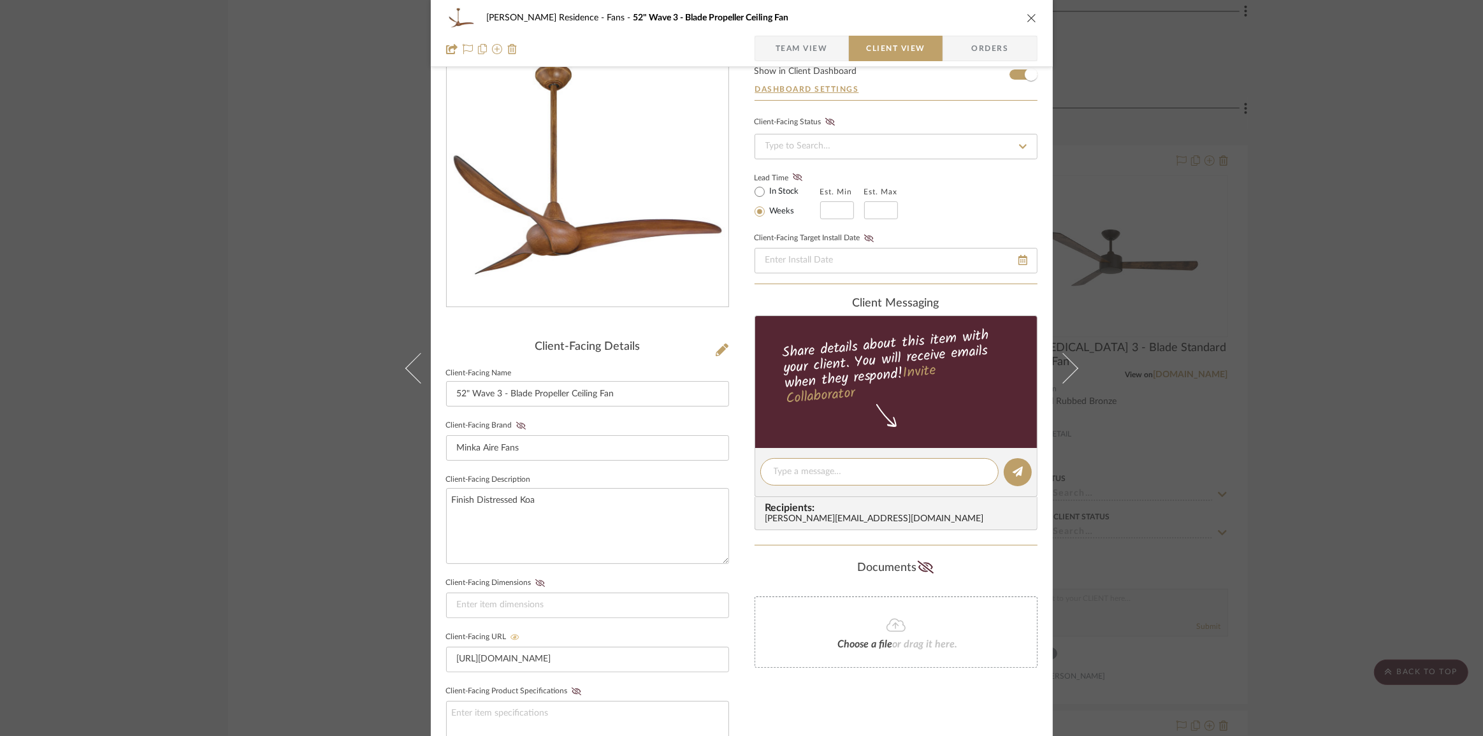
click at [806, 40] on span "Team View" at bounding box center [801, 48] width 52 height 25
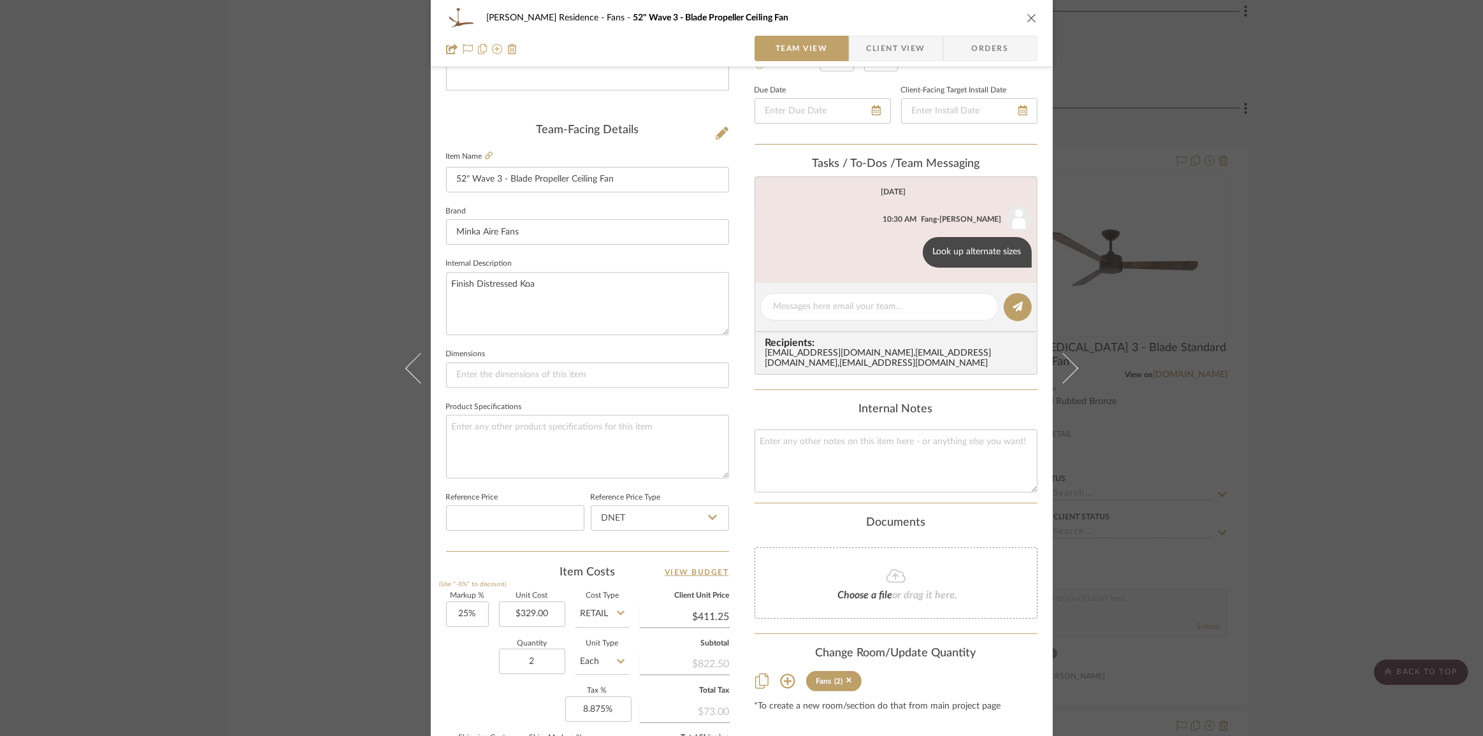
scroll to position [173, 0]
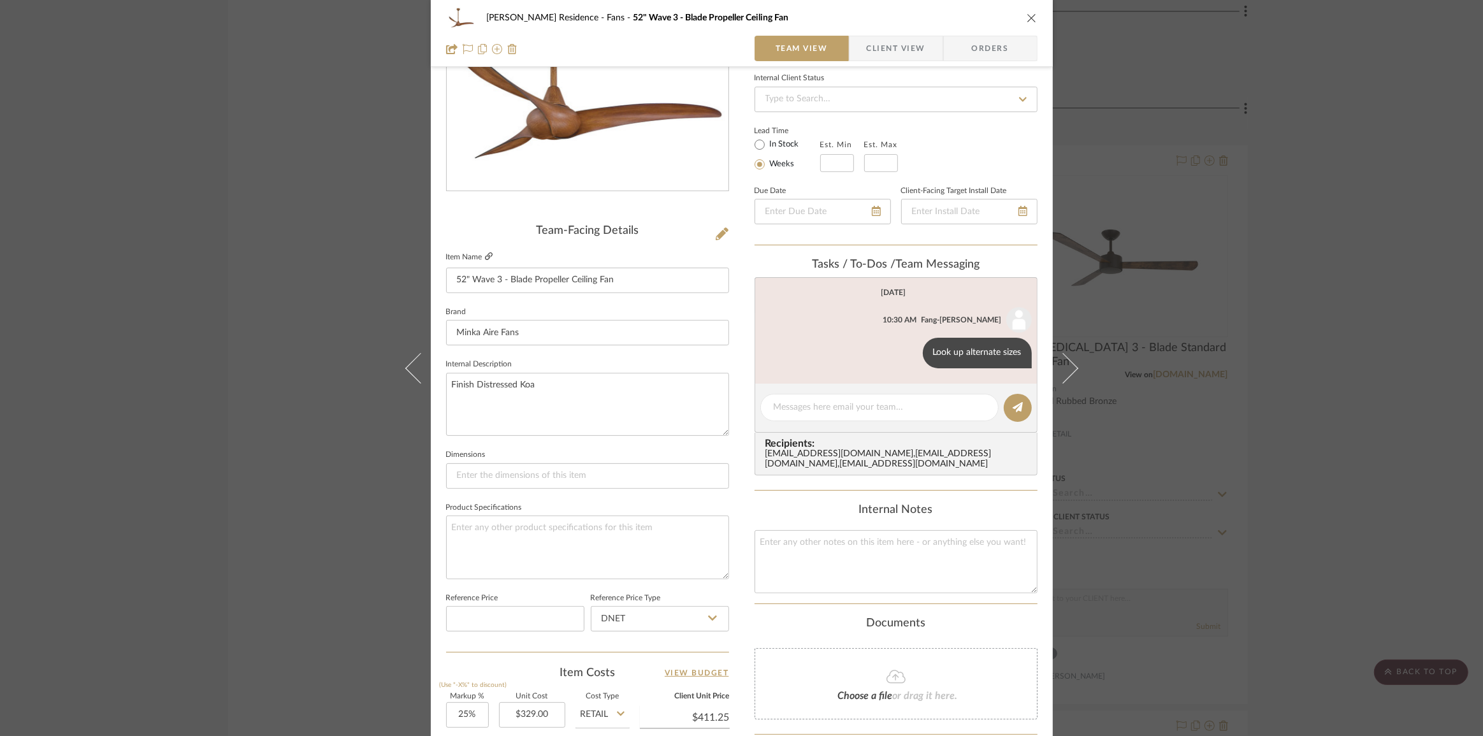
click at [486, 255] on icon at bounding box center [489, 256] width 8 height 8
click at [485, 256] on icon at bounding box center [489, 256] width 8 height 8
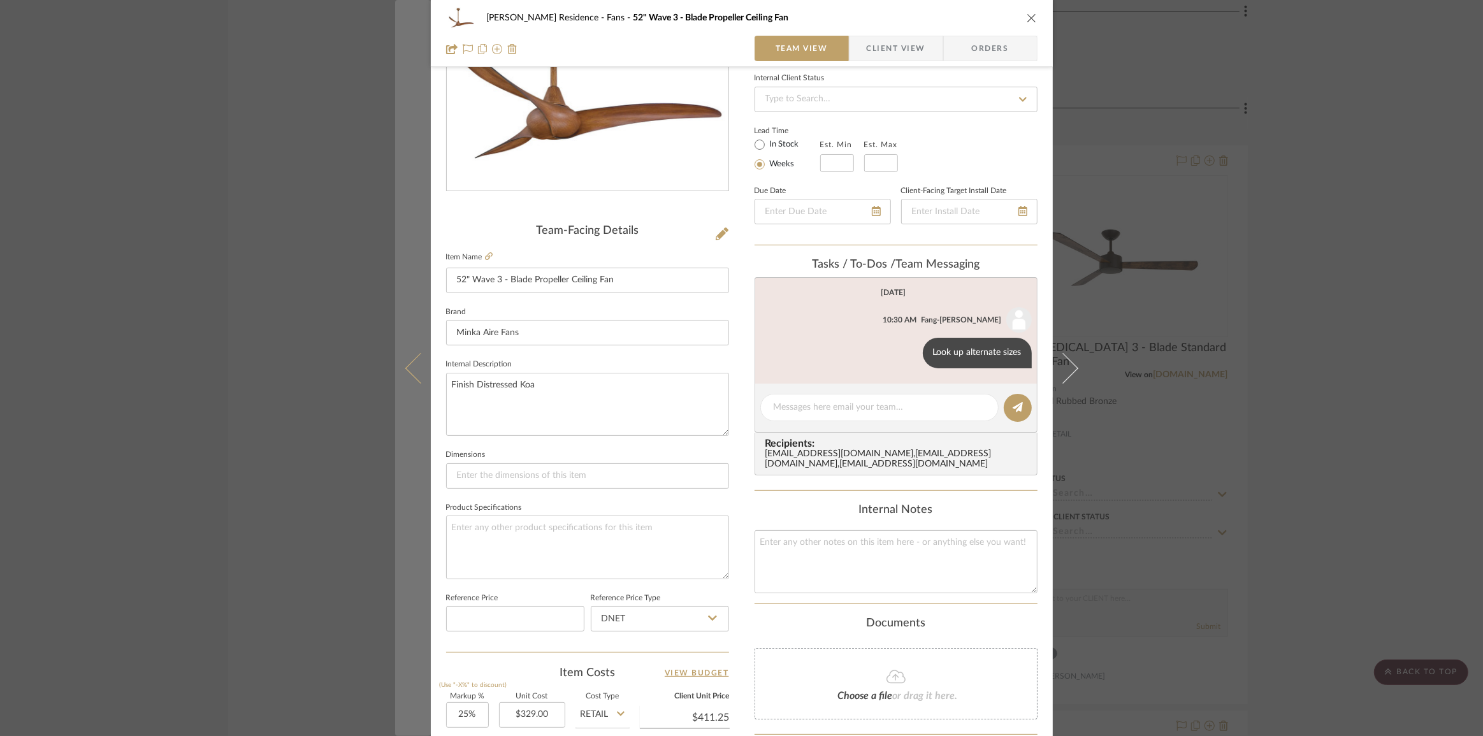
click at [406, 375] on button at bounding box center [413, 368] width 36 height 736
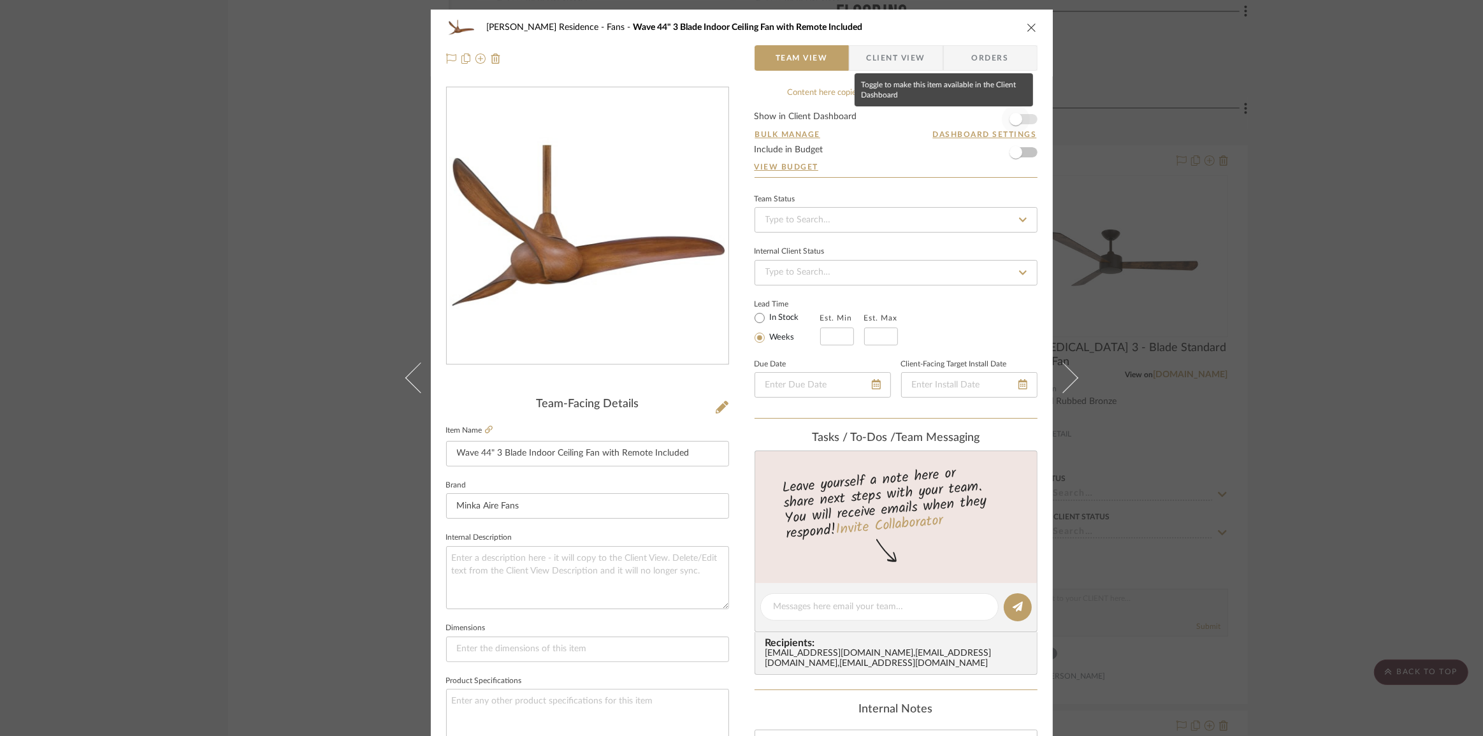
click at [1012, 122] on span "button" at bounding box center [1015, 119] width 13 height 13
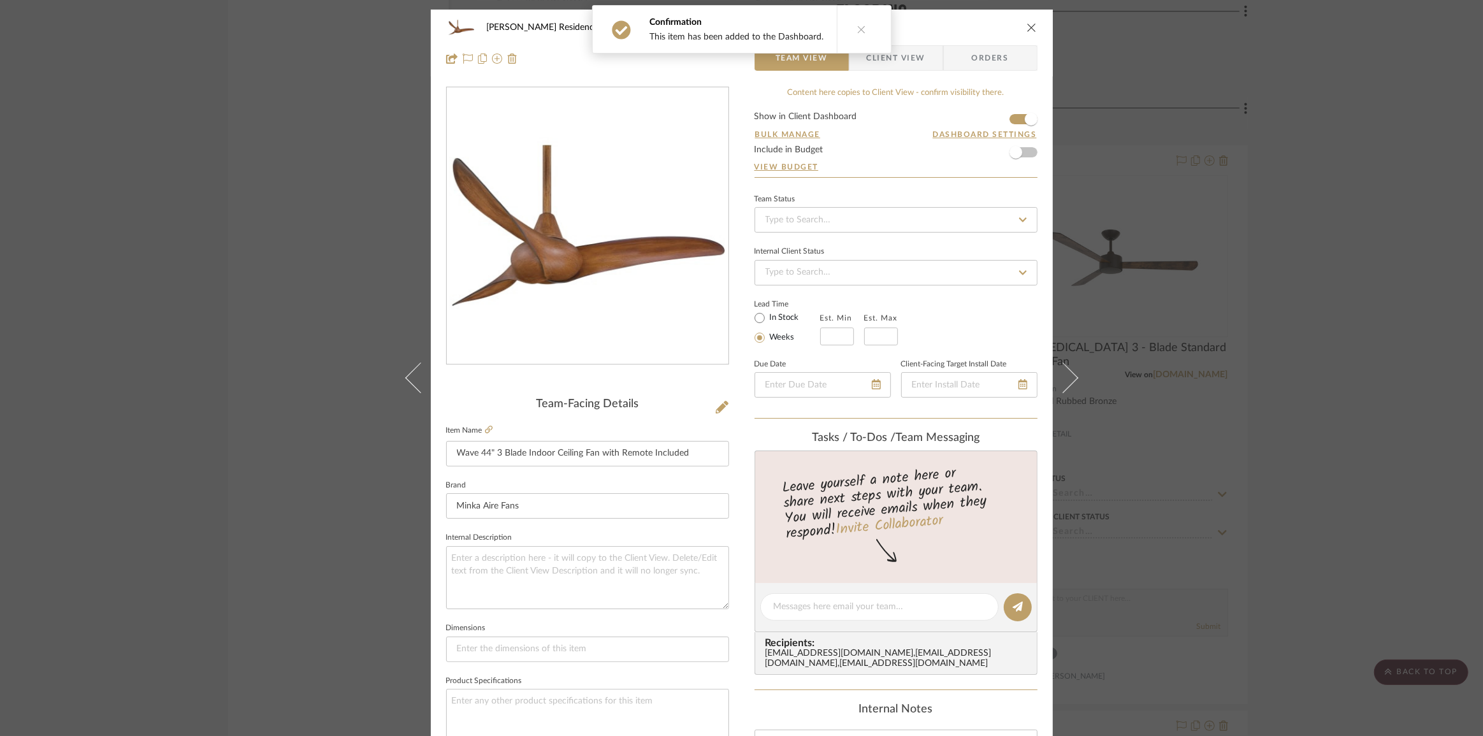
click at [873, 59] on span "Client View" at bounding box center [896, 57] width 59 height 25
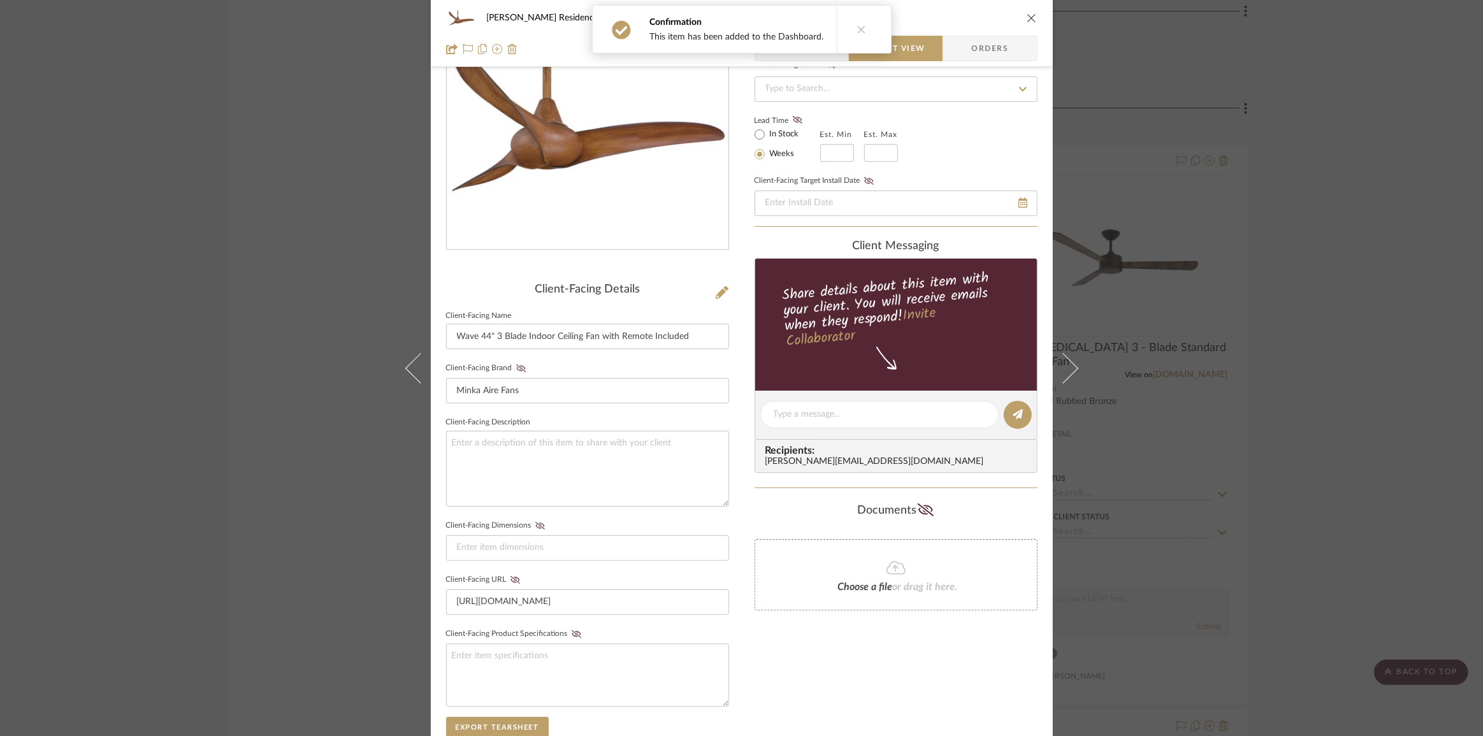
scroll to position [115, 0]
click at [510, 579] on icon at bounding box center [515, 579] width 10 height 8
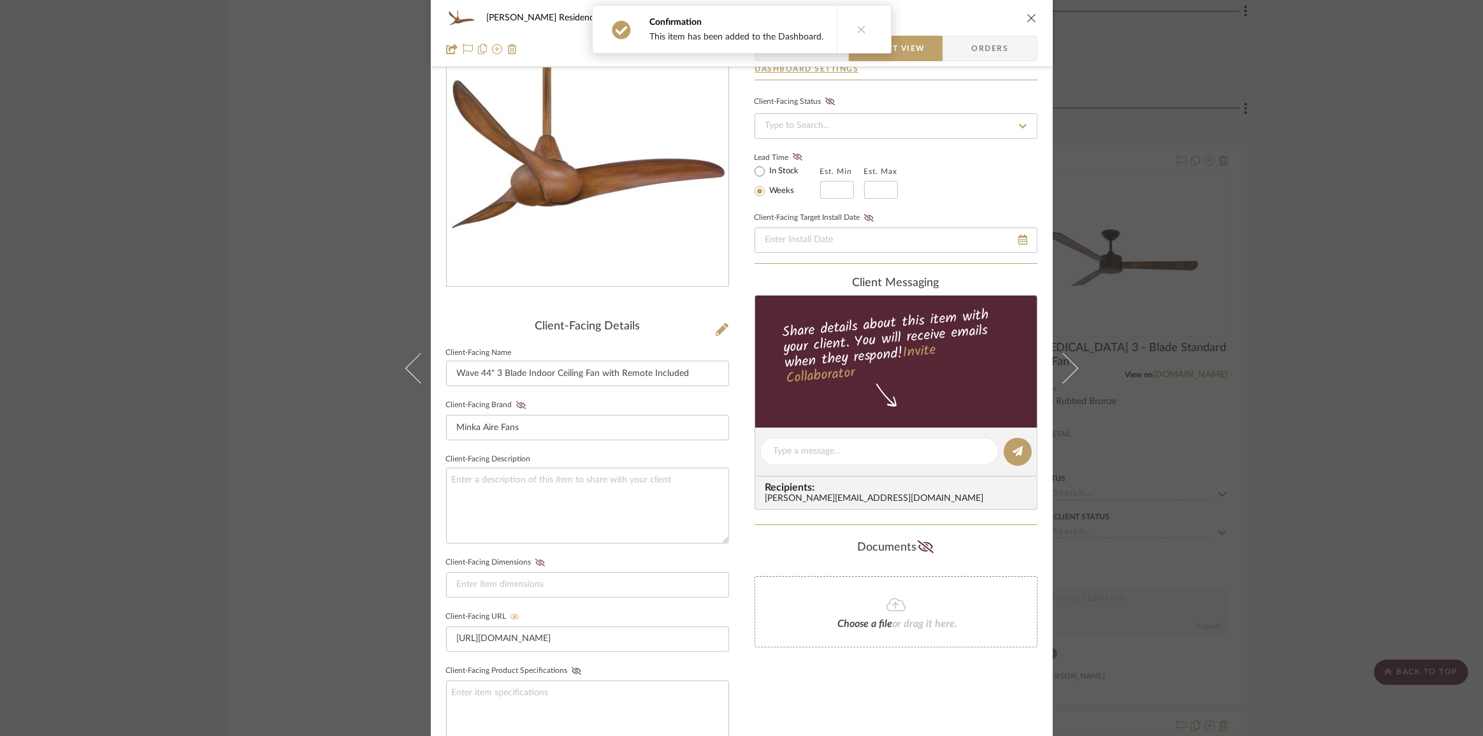
scroll to position [57, 0]
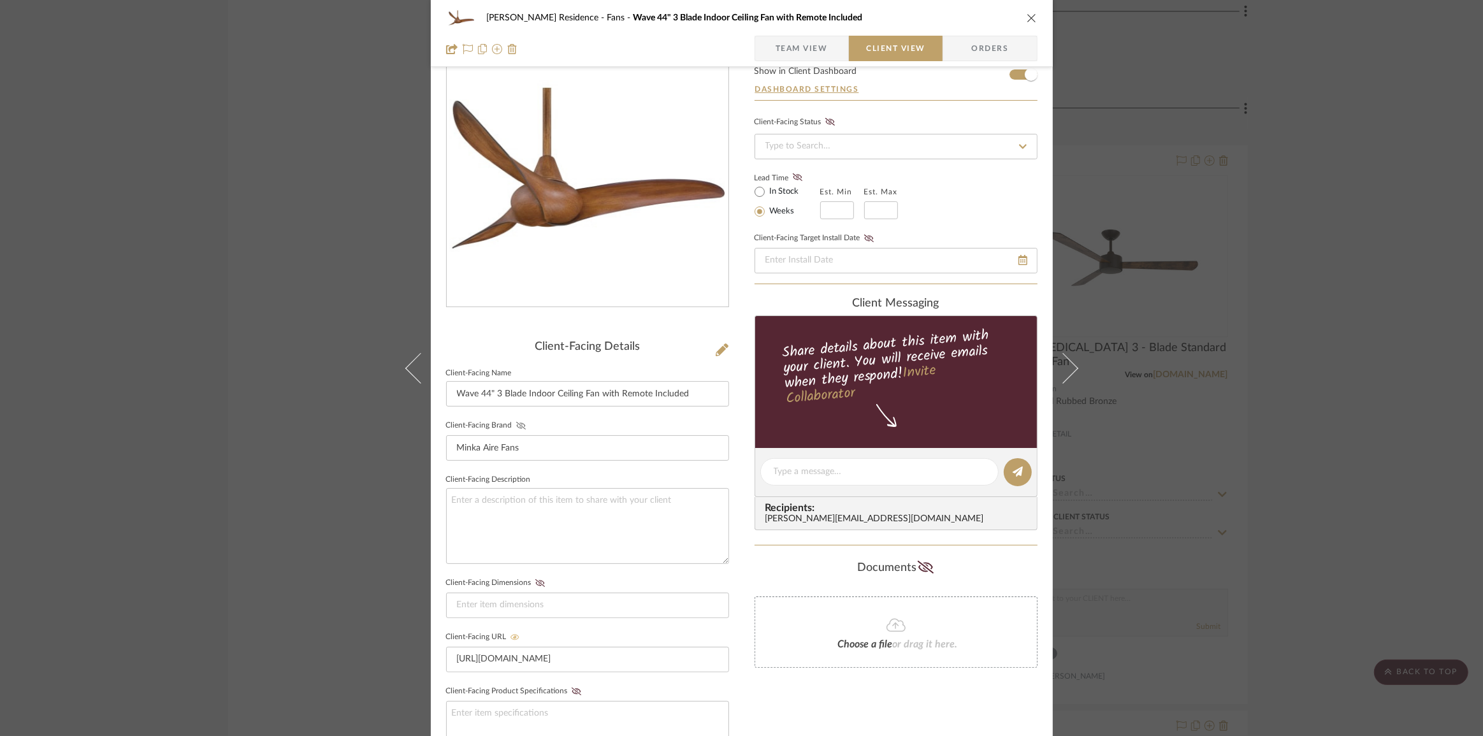
click at [518, 425] on icon at bounding box center [521, 426] width 10 height 8
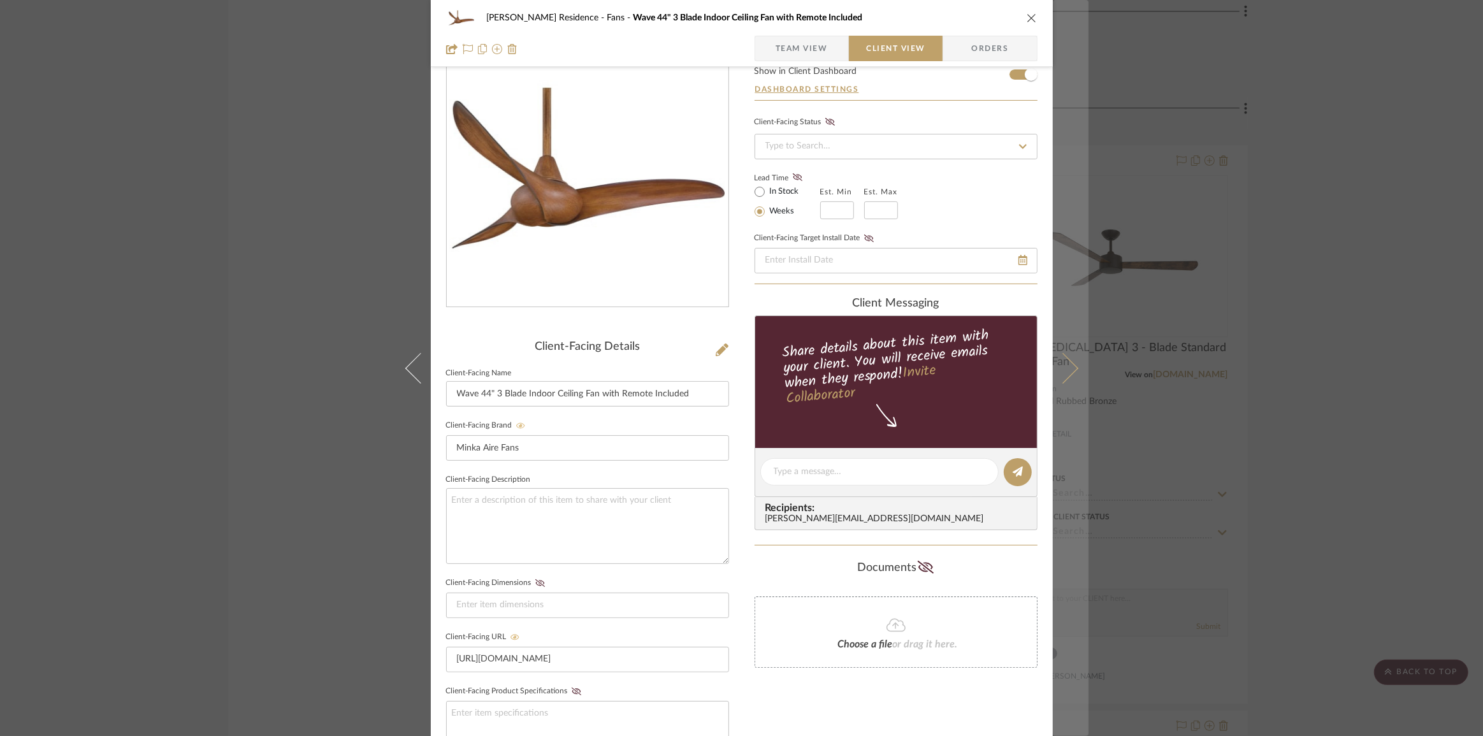
click at [1070, 354] on button at bounding box center [1071, 368] width 36 height 736
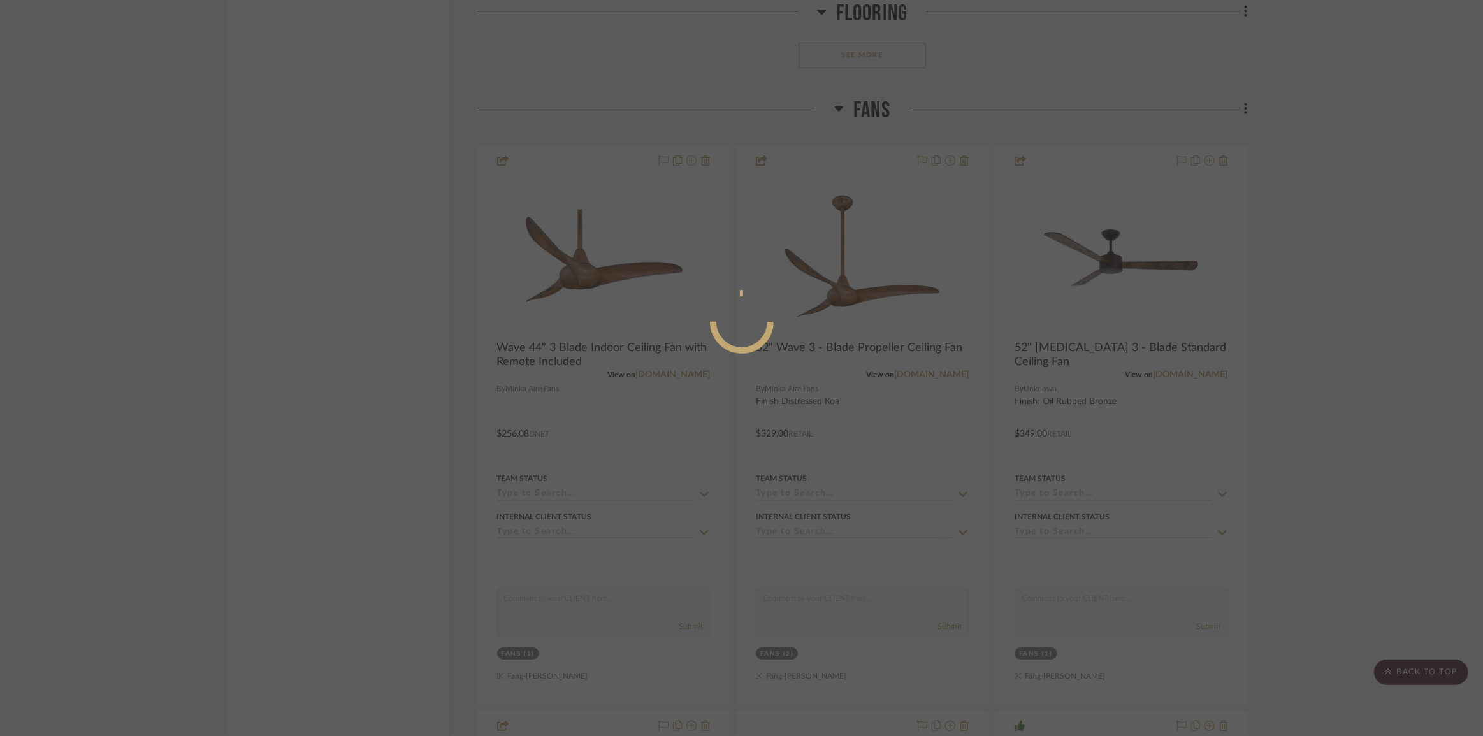
scroll to position [0, 0]
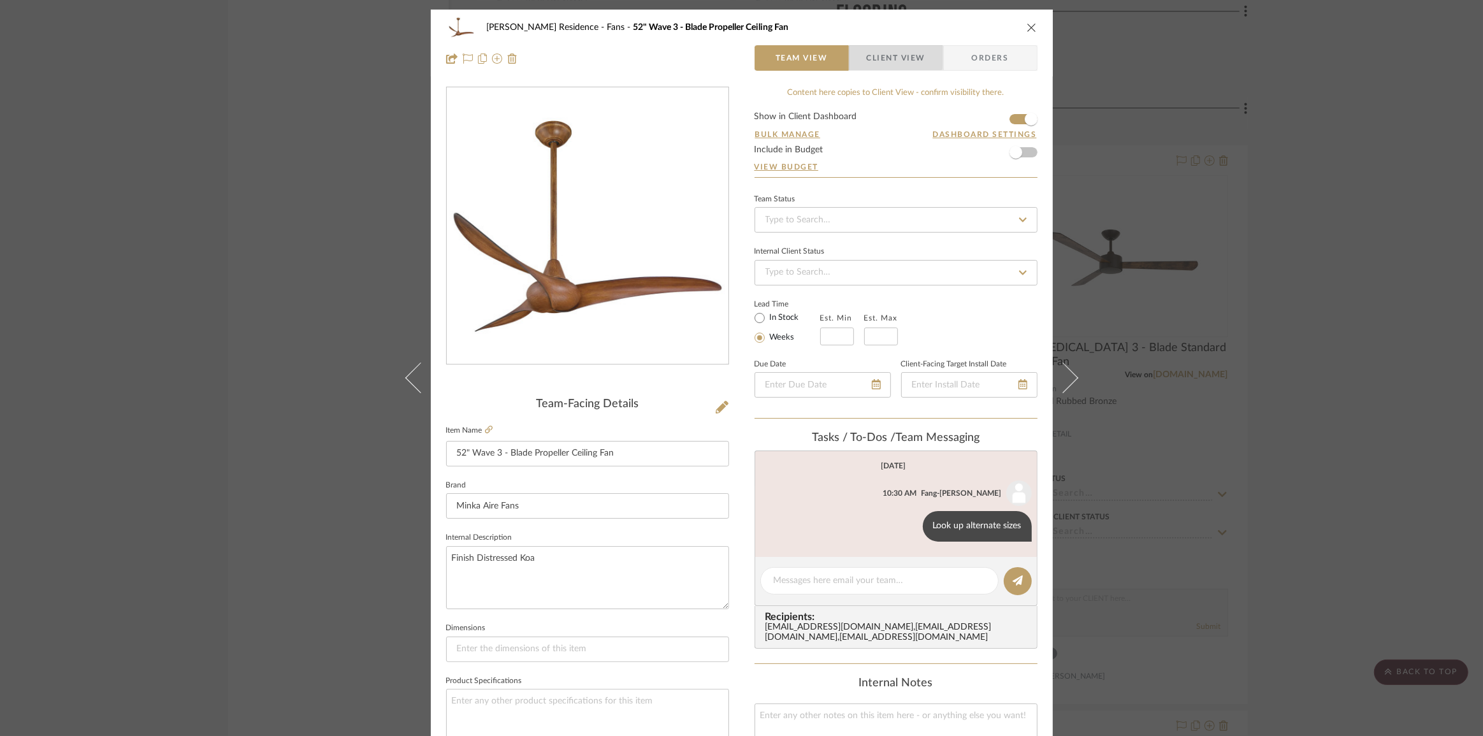
click at [884, 52] on span "Client View" at bounding box center [896, 57] width 59 height 25
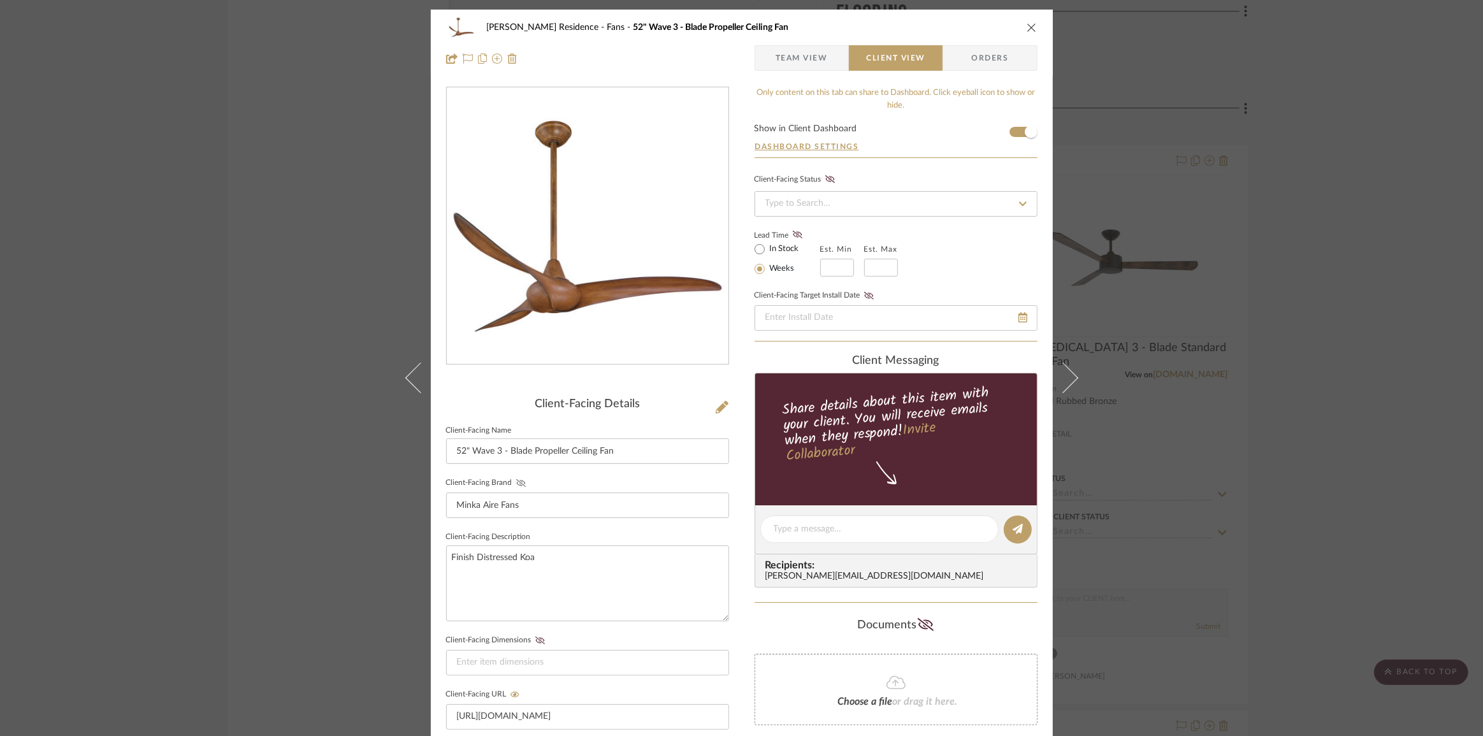
click at [516, 485] on icon at bounding box center [521, 483] width 10 height 8
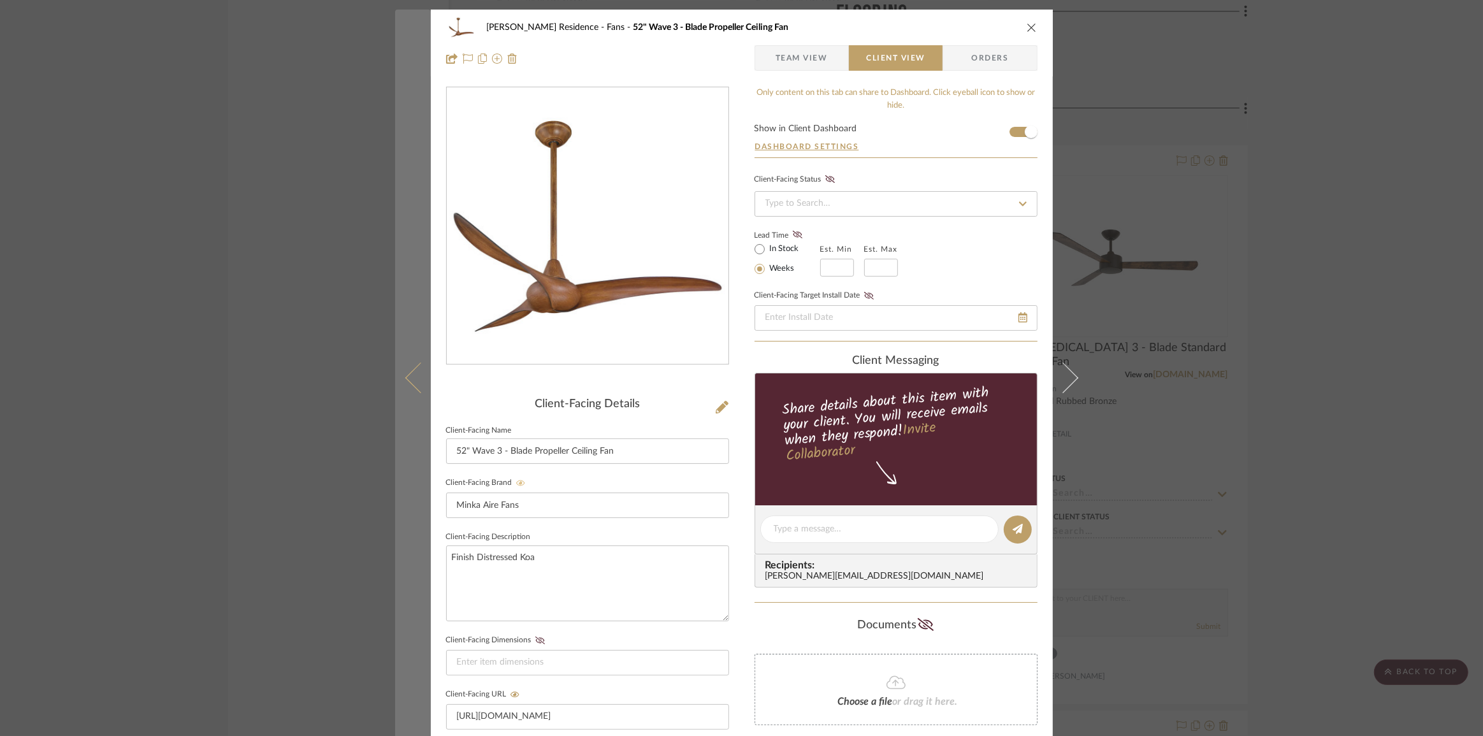
click at [404, 382] on button at bounding box center [413, 378] width 36 height 736
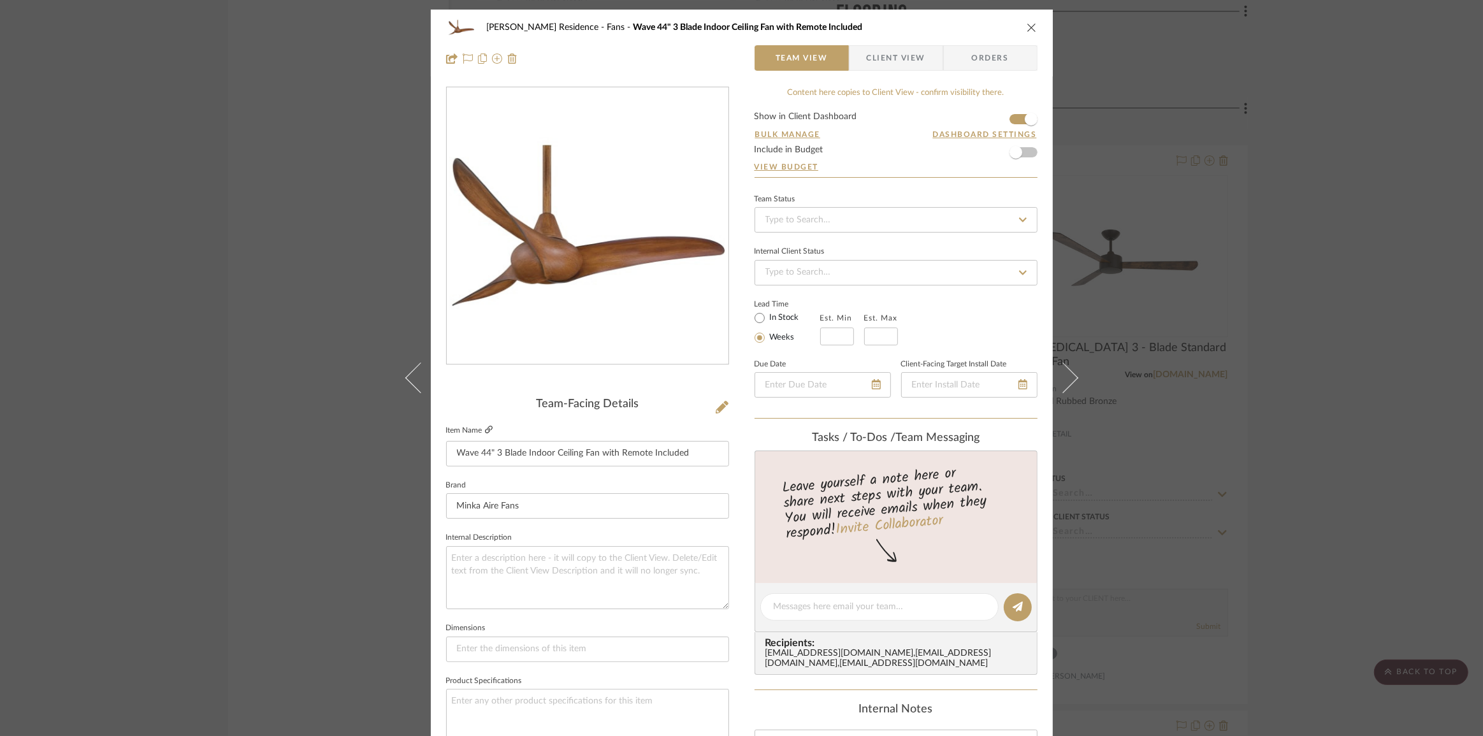
click at [485, 429] on icon at bounding box center [489, 430] width 8 height 8
